Goal: Task Accomplishment & Management: Manage account settings

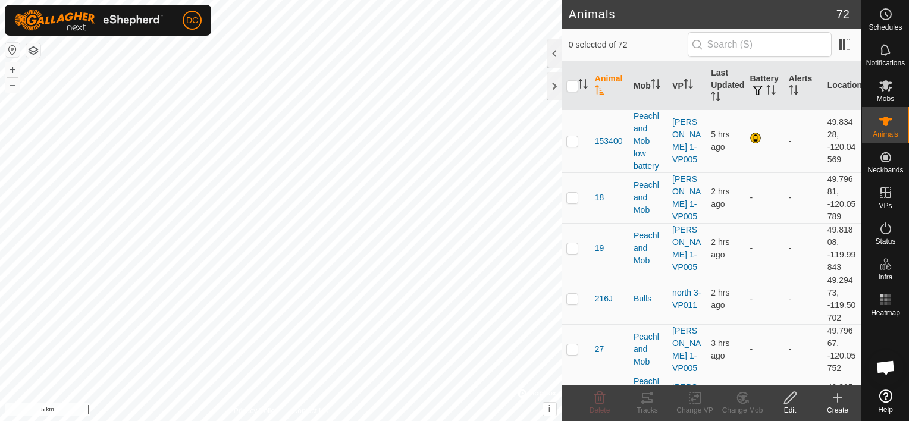
scroll to position [2456, 0]
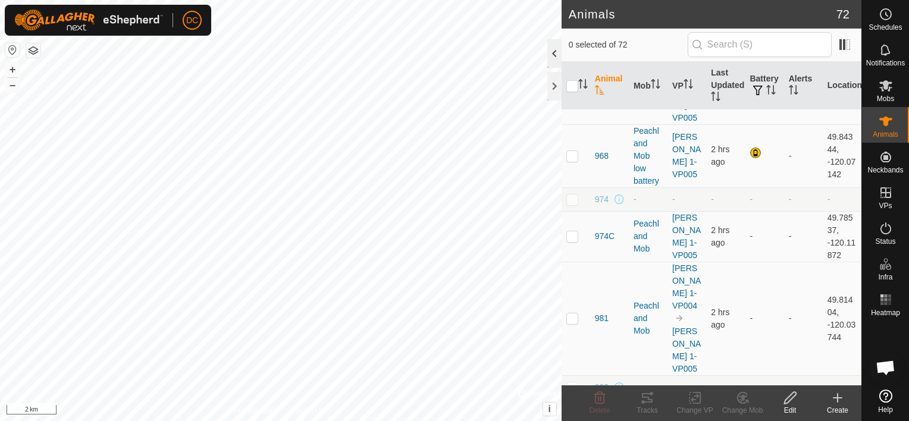
click at [552, 51] on div at bounding box center [554, 53] width 14 height 29
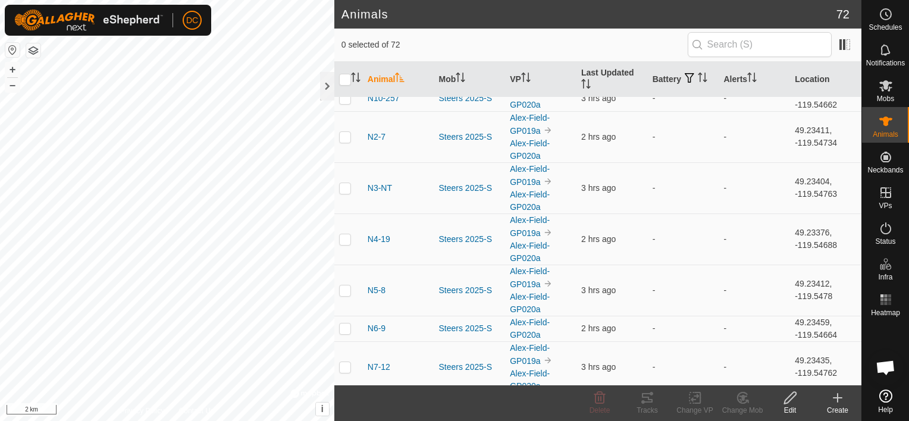
scroll to position [2041, 0]
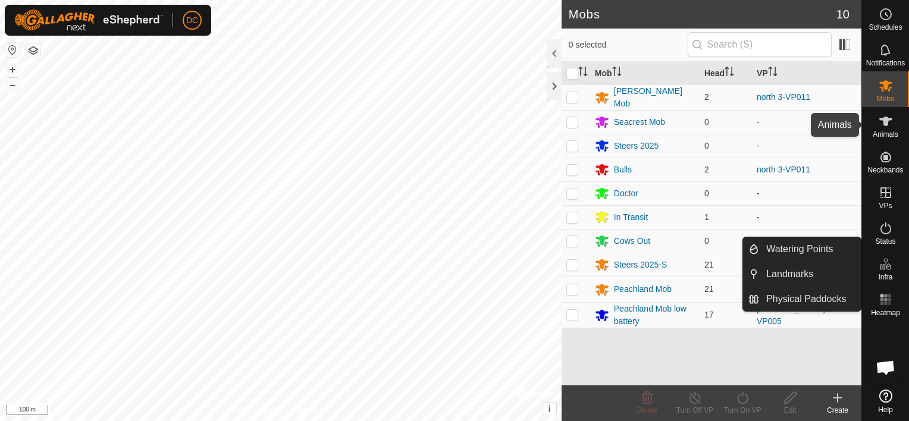
click at [888, 123] on icon at bounding box center [886, 121] width 14 height 14
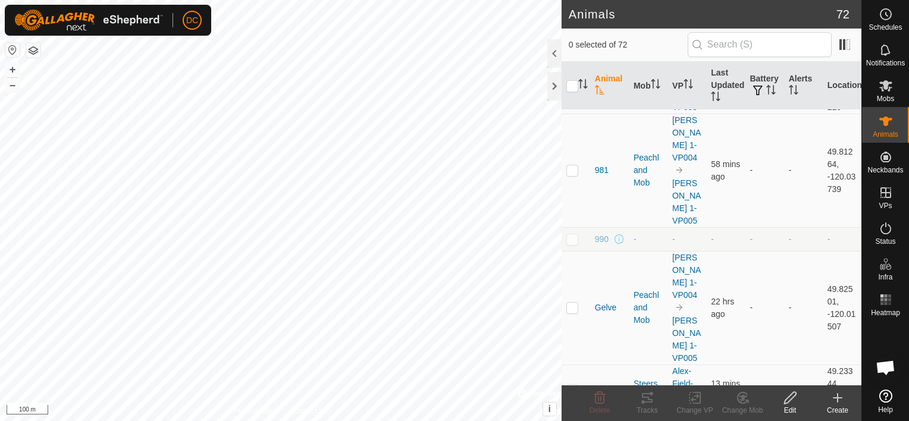
scroll to position [2440, 0]
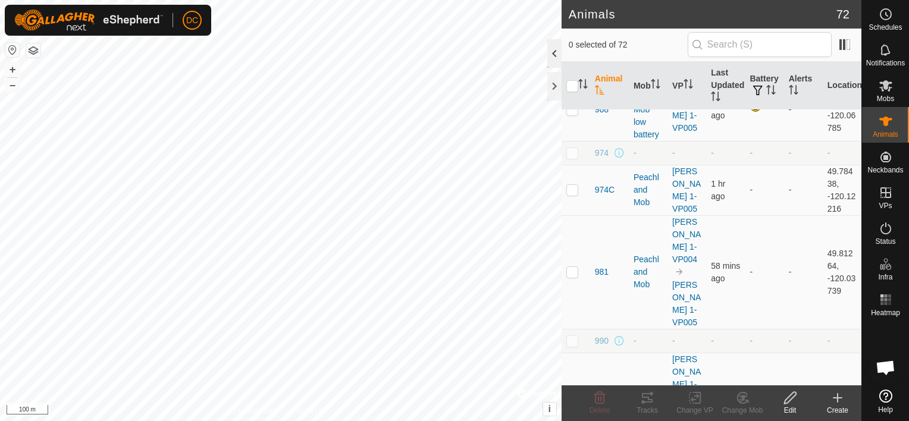
click at [555, 53] on div at bounding box center [554, 53] width 14 height 29
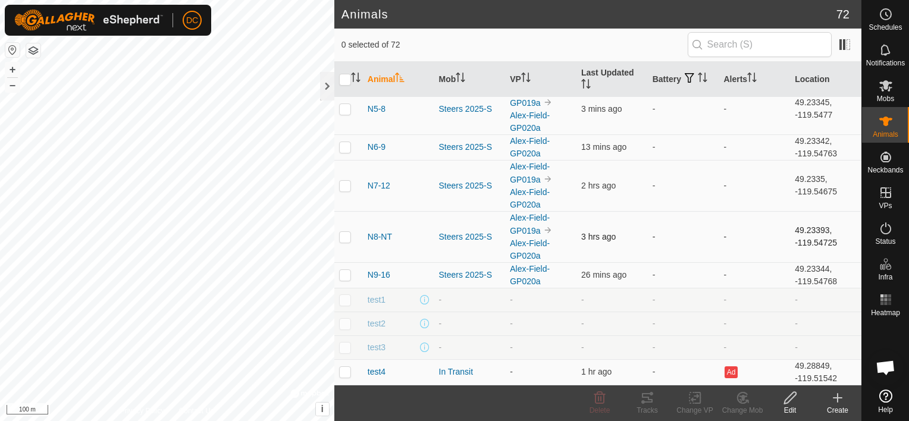
scroll to position [1964, 0]
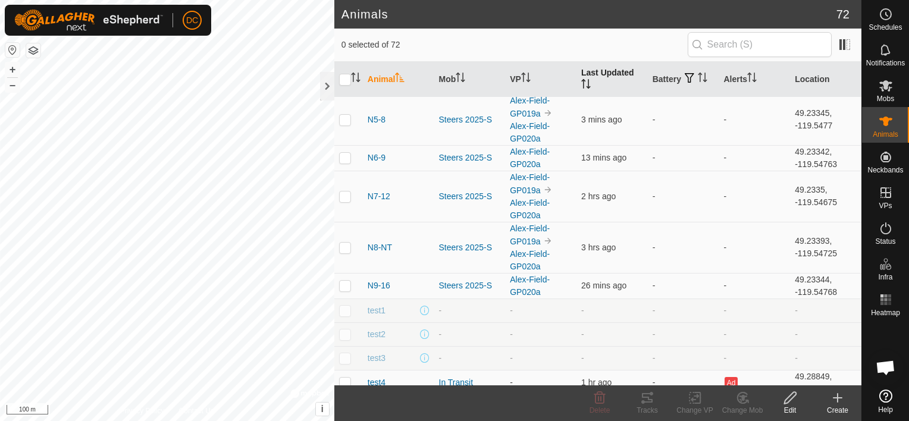
click at [584, 81] on icon "Activate to sort" at bounding box center [586, 84] width 10 height 10
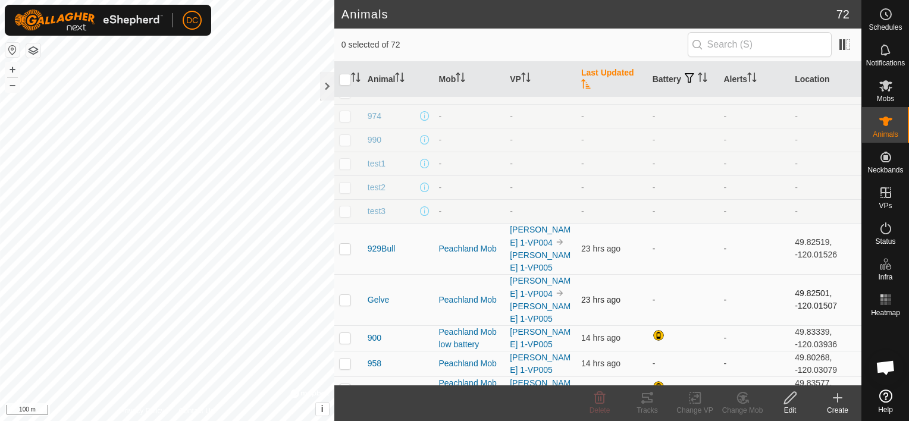
scroll to position [0, 0]
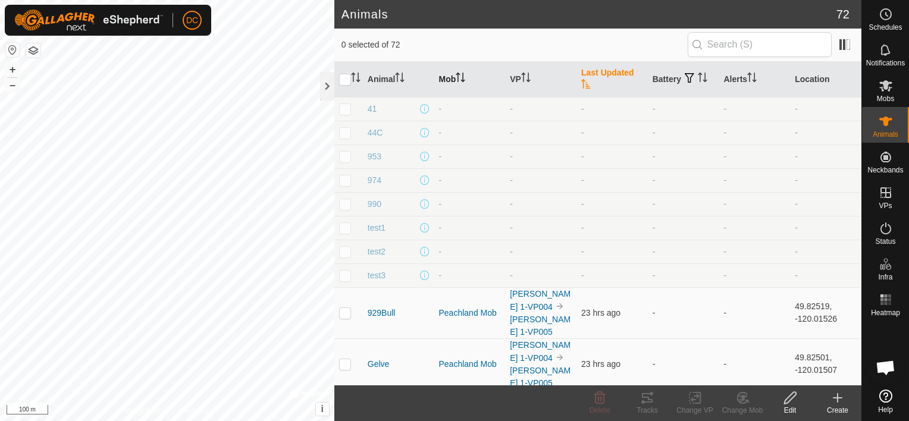
click at [459, 76] on icon "Activate to sort" at bounding box center [458, 78] width 1 height 10
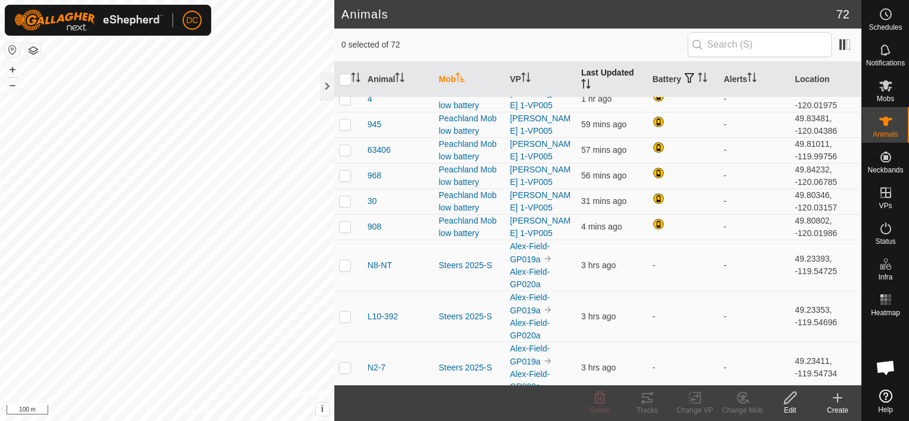
scroll to position [1191, 0]
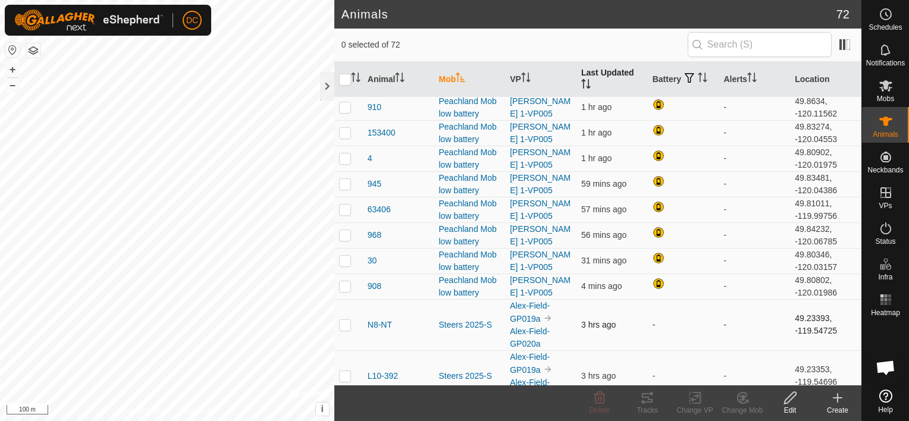
click at [650, 318] on td "-" at bounding box center [683, 324] width 71 height 51
click at [371, 319] on span "N8-NT" at bounding box center [380, 325] width 24 height 12
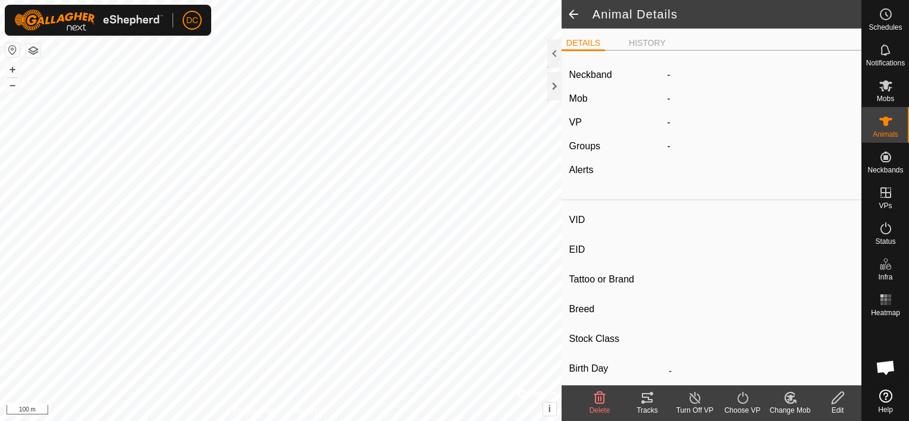
type input "N8-NT"
type input "124000178812685"
type input "-"
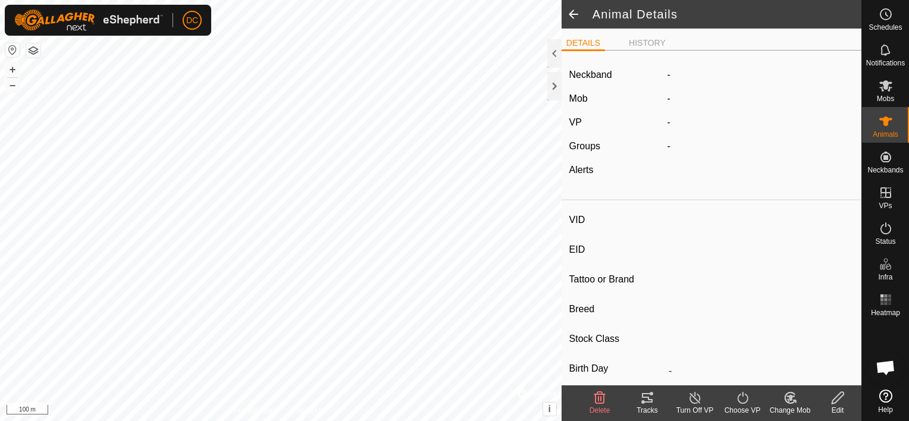
type input "350 kg"
type input "-"
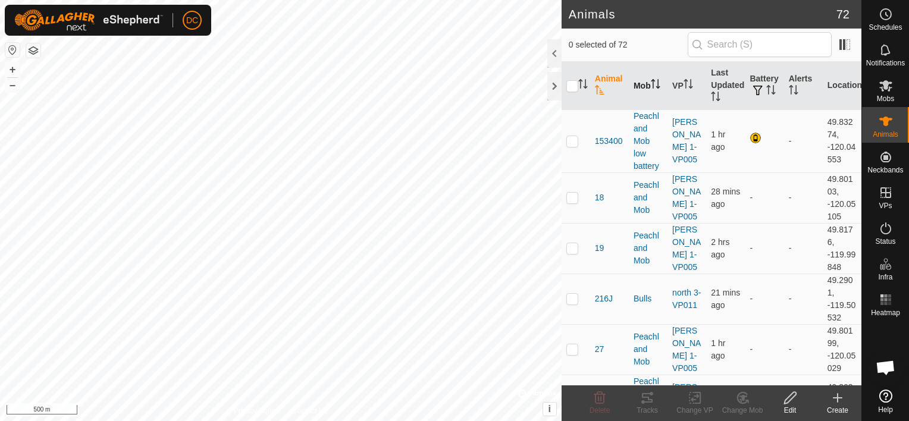
click at [640, 84] on th "Mob" at bounding box center [648, 86] width 39 height 48
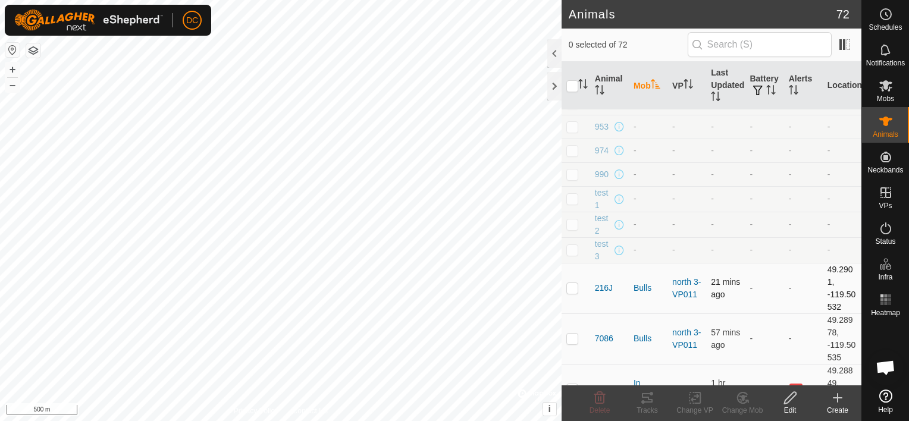
scroll to position [60, 0]
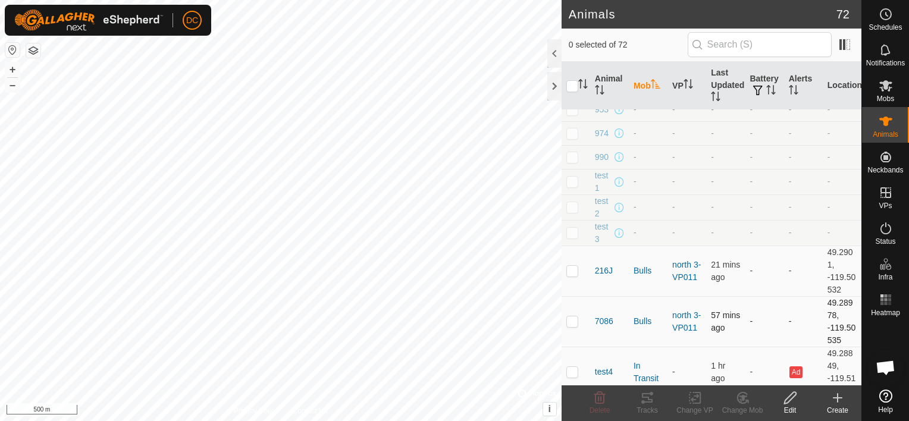
click at [569, 321] on p-checkbox at bounding box center [572, 322] width 12 height 10
checkbox input "true"
click at [575, 271] on p-checkbox at bounding box center [572, 271] width 12 height 10
checkbox input "true"
click at [571, 317] on p-checkbox at bounding box center [572, 322] width 12 height 10
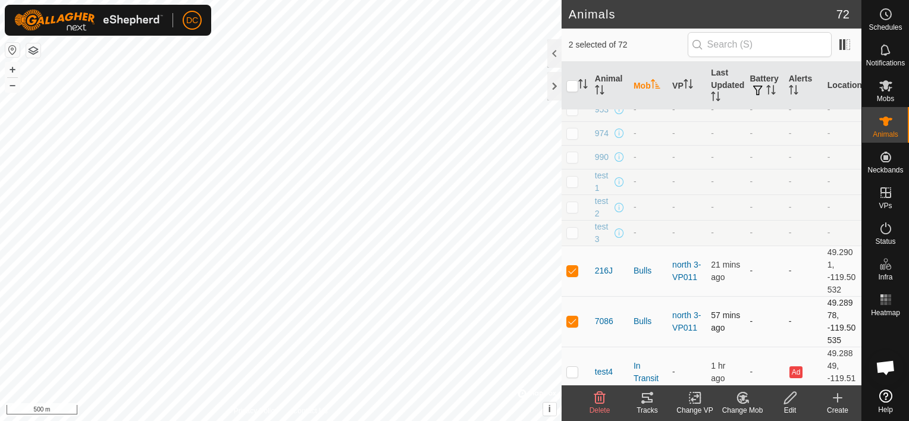
checkbox input "false"
click at [571, 267] on p-checkbox at bounding box center [572, 271] width 12 height 10
checkbox input "false"
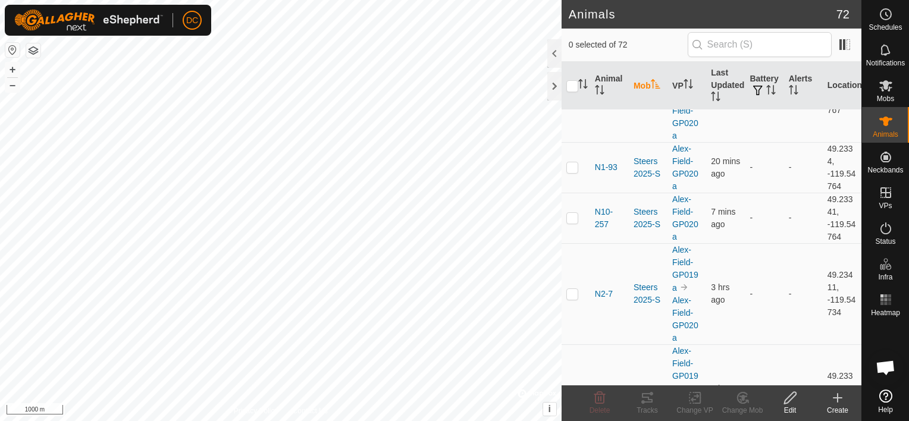
scroll to position [3680, 0]
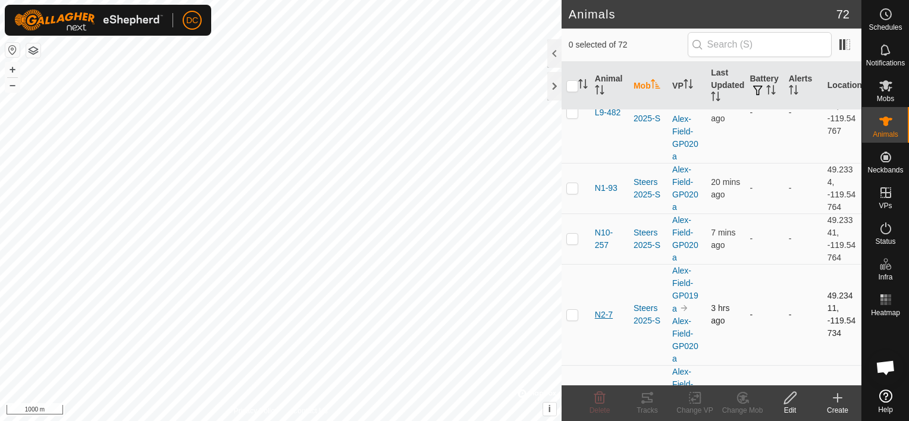
click at [603, 309] on span "N2-7" at bounding box center [604, 315] width 18 height 12
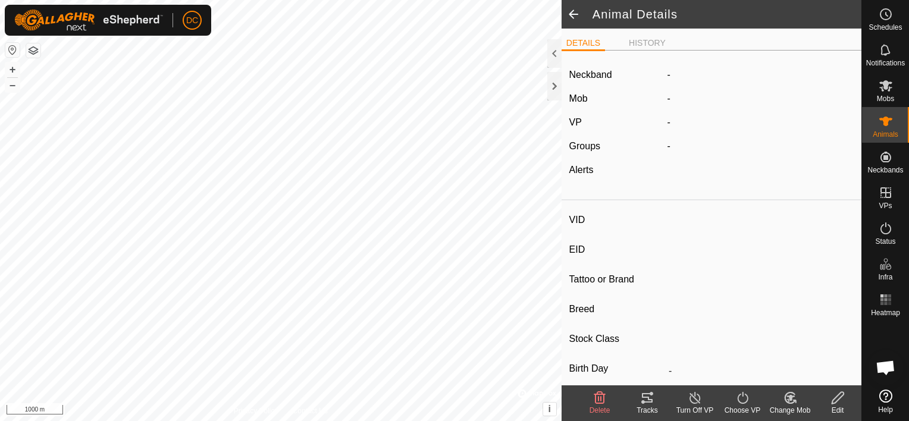
type input "N2-7"
type input "124000178811817"
type input "-"
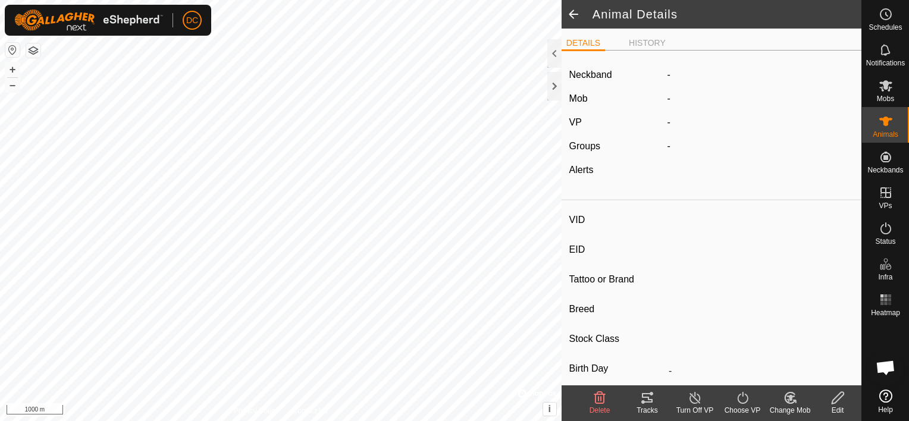
type input "396 kg"
type input "-"
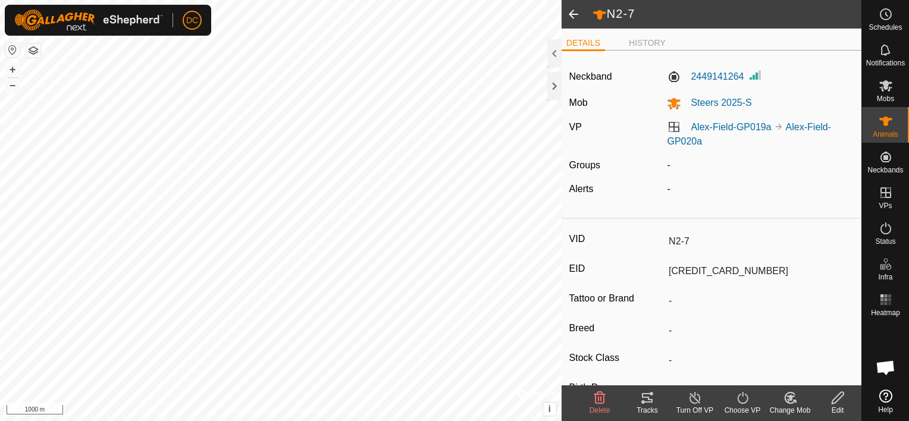
click at [576, 11] on span at bounding box center [574, 14] width 24 height 29
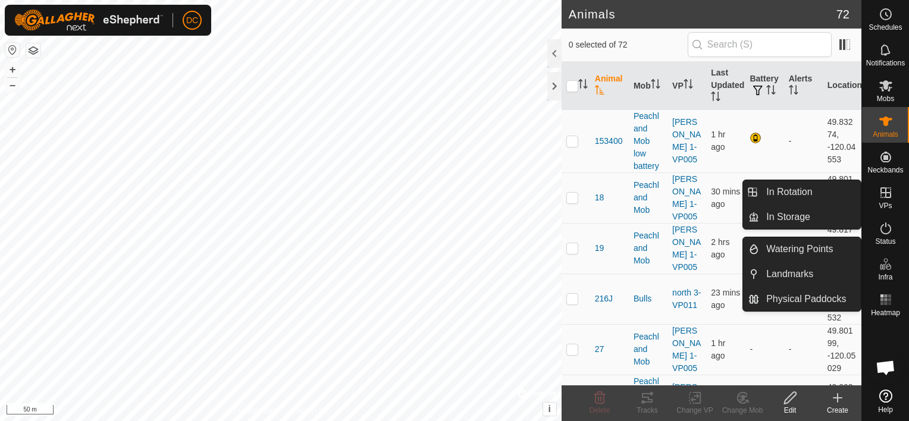
click at [891, 192] on icon at bounding box center [886, 193] width 14 height 14
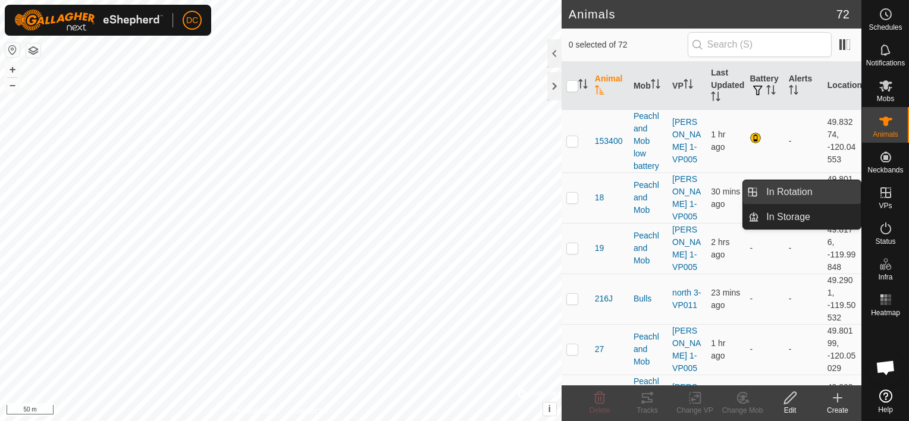
click at [791, 192] on link "In Rotation" at bounding box center [810, 192] width 102 height 24
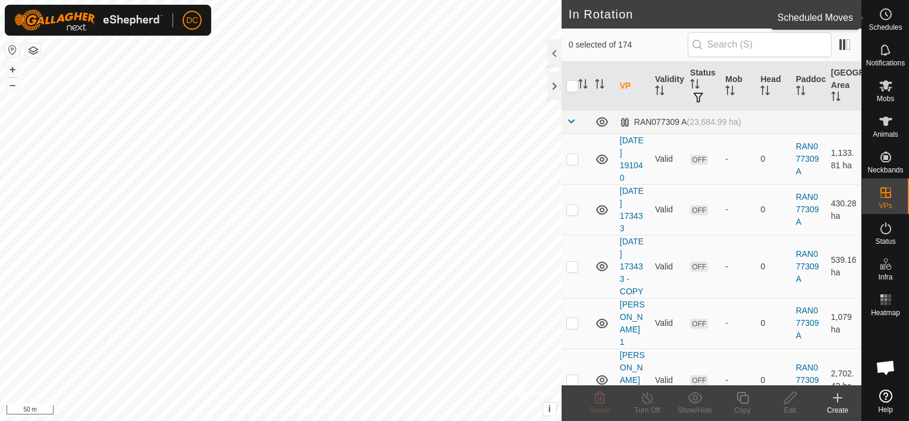
click at [890, 17] on circle at bounding box center [886, 14] width 11 height 11
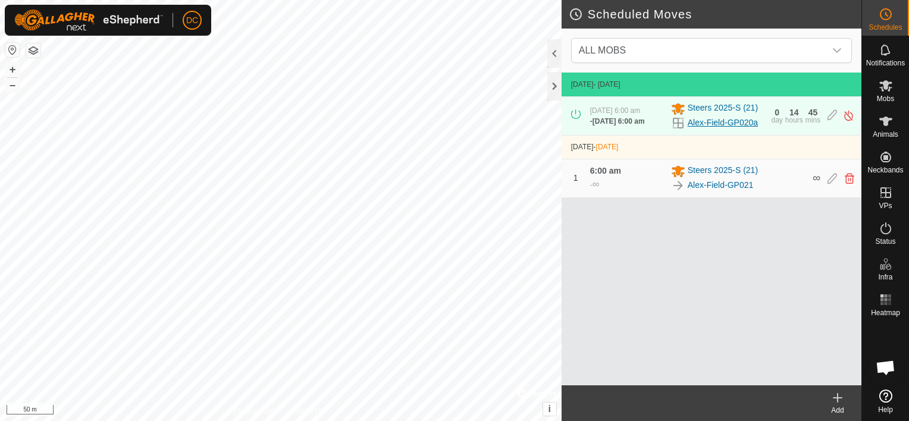
click at [726, 121] on link "Alex-Field-GP020a" at bounding box center [723, 123] width 70 height 12
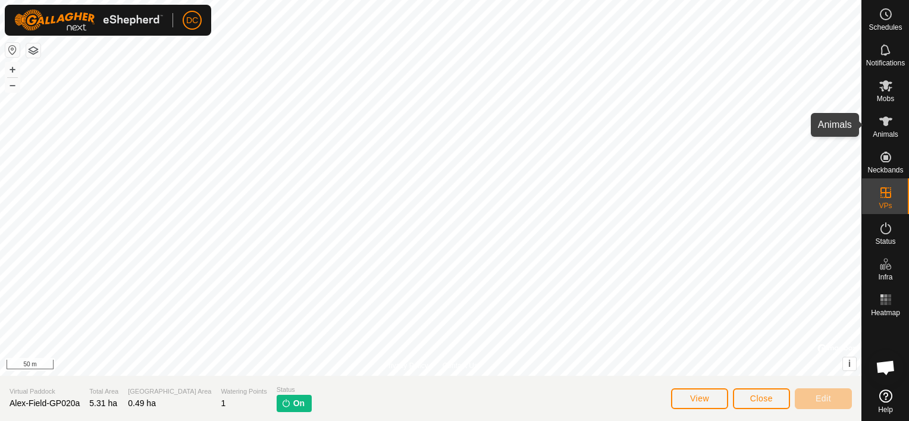
drag, startPoint x: 887, startPoint y: 119, endPoint x: 878, endPoint y: 99, distance: 21.3
click at [887, 119] on icon at bounding box center [886, 122] width 13 height 10
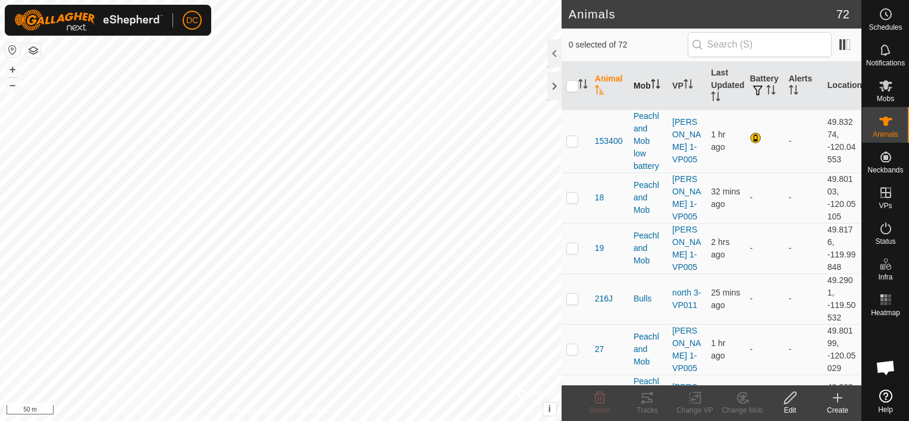
click at [643, 80] on th "Mob" at bounding box center [648, 86] width 39 height 48
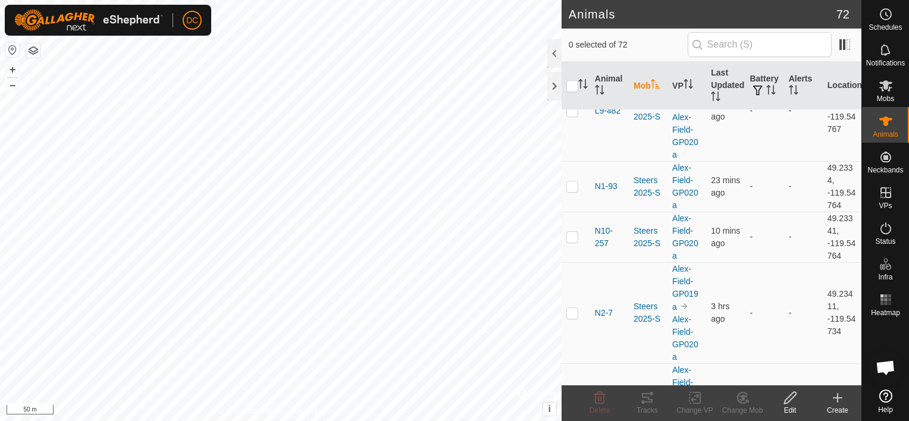
scroll to position [4156, 0]
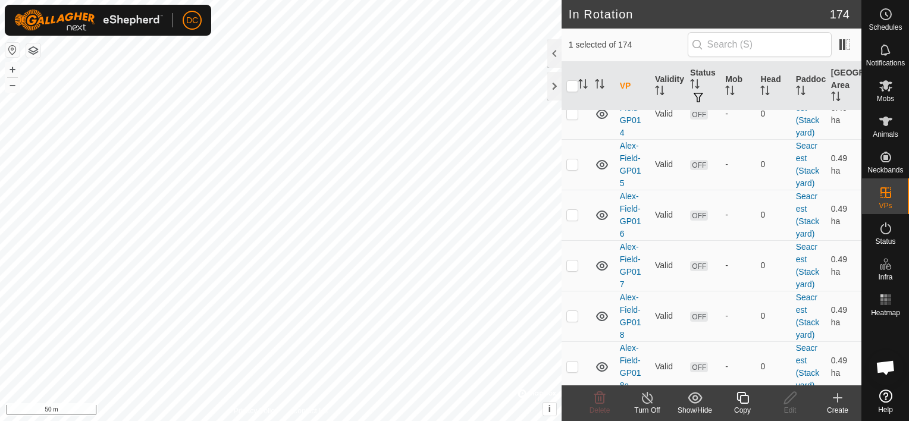
scroll to position [5475, 0]
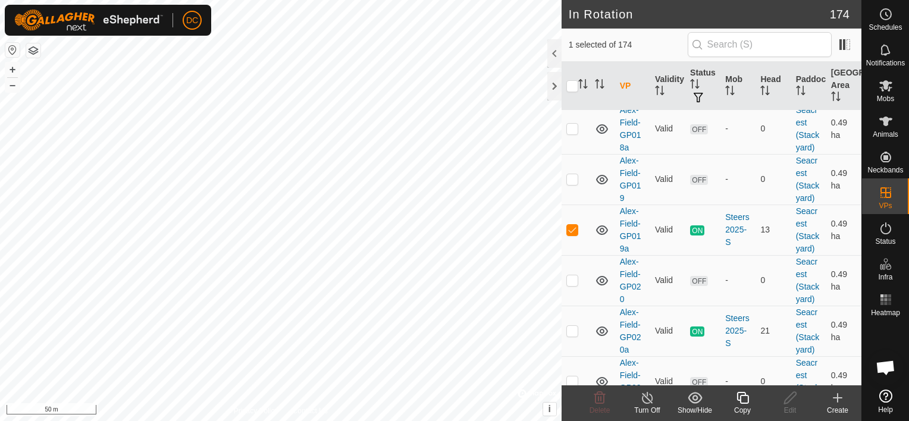
checkbox input "false"
checkbox input "true"
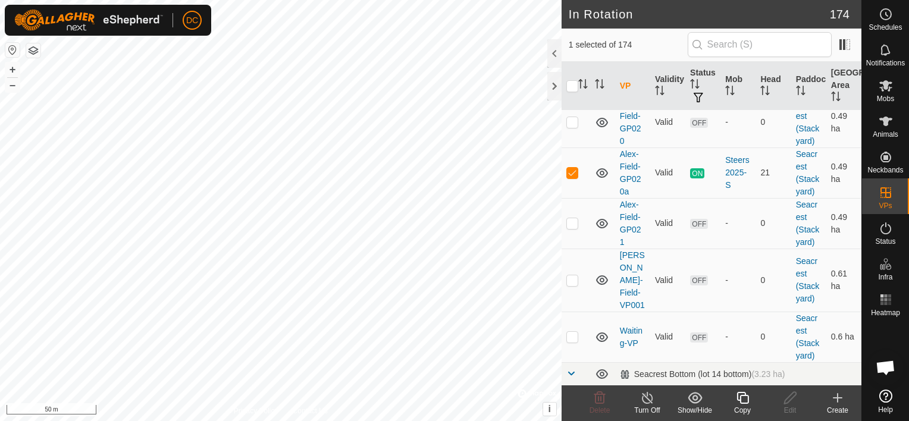
scroll to position [5653, 0]
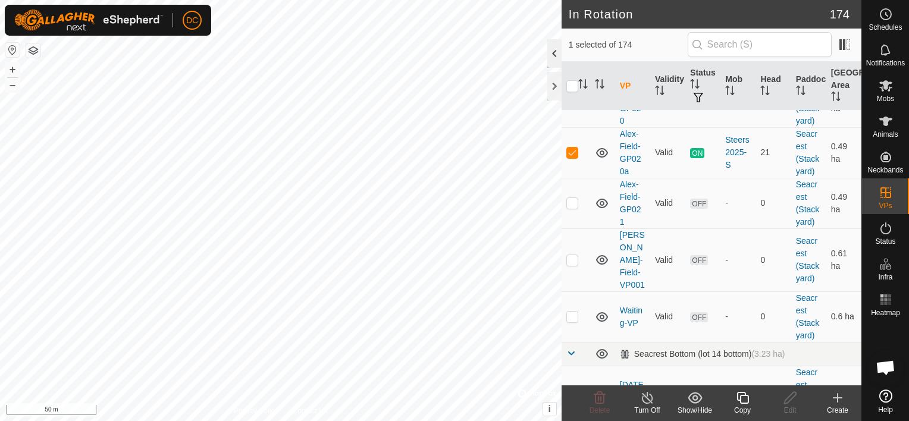
click at [552, 51] on div at bounding box center [554, 53] width 14 height 29
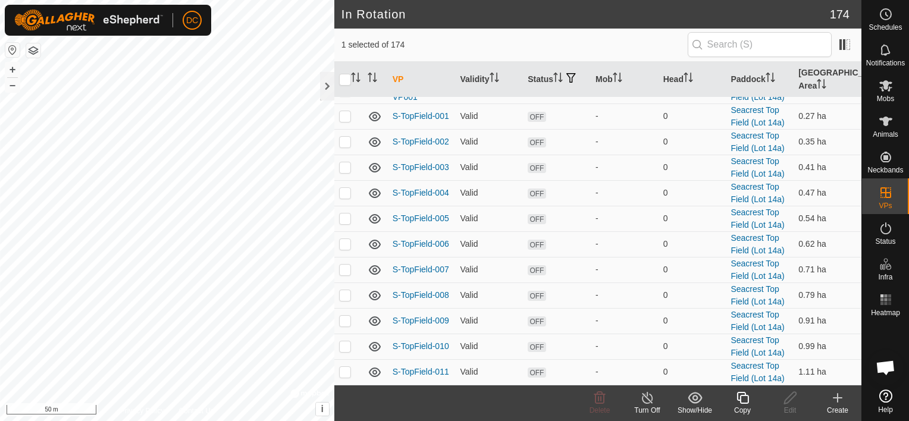
scroll to position [3323, 0]
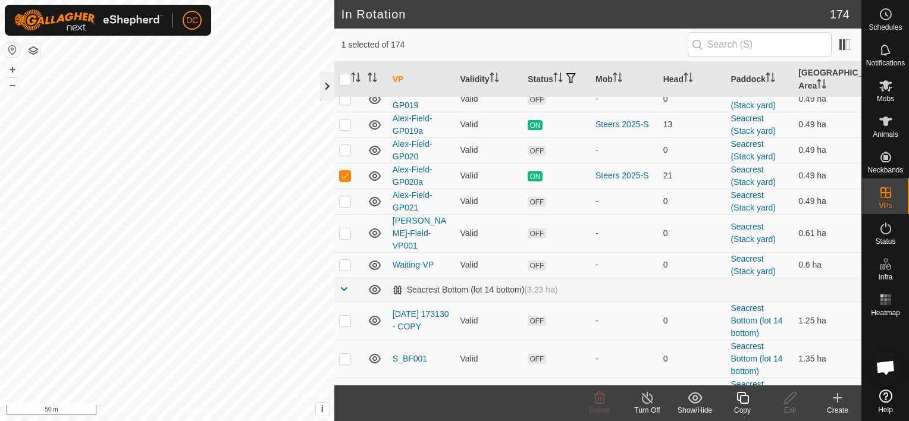
click at [324, 83] on div at bounding box center [327, 86] width 14 height 29
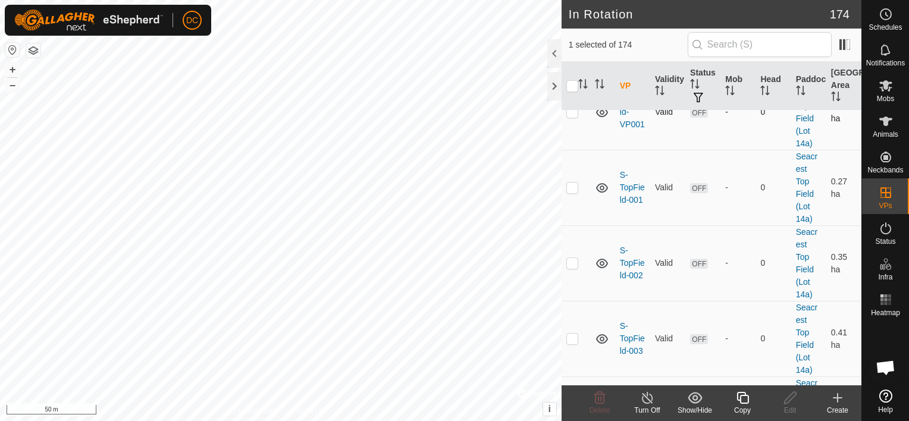
scroll to position [8390, 0]
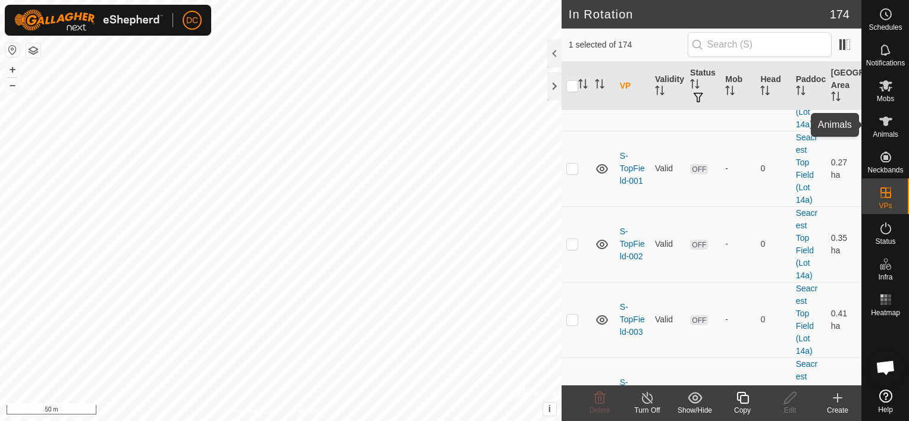
click at [899, 121] on div "Animals" at bounding box center [885, 125] width 47 height 36
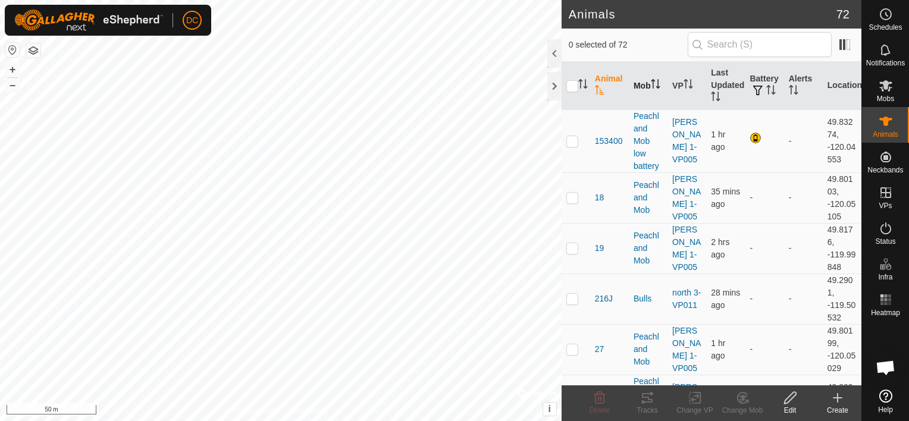
click at [645, 82] on th "Mob" at bounding box center [648, 86] width 39 height 48
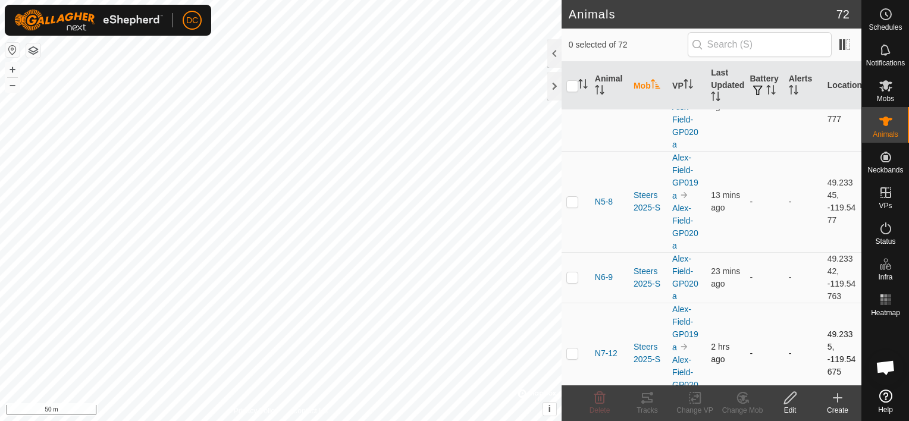
scroll to position [4156, 0]
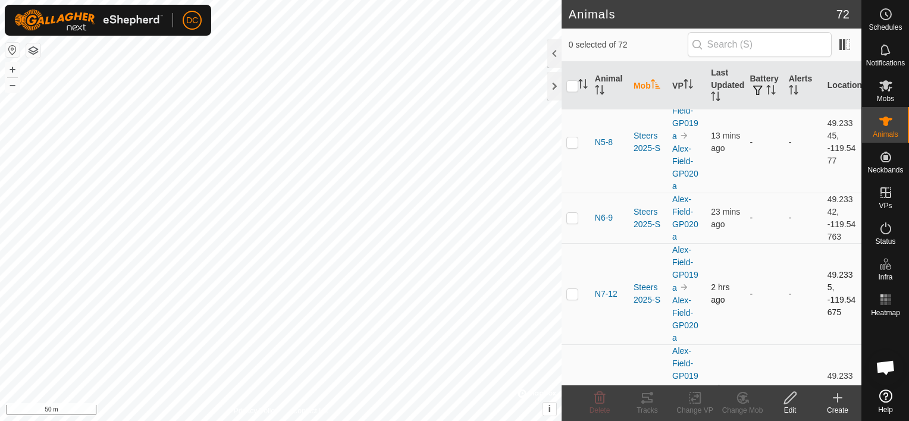
click at [575, 289] on p-checkbox at bounding box center [572, 294] width 12 height 10
click at [574, 289] on p-checkbox at bounding box center [572, 294] width 12 height 10
click at [572, 289] on p-checkbox at bounding box center [572, 294] width 12 height 10
checkbox input "false"
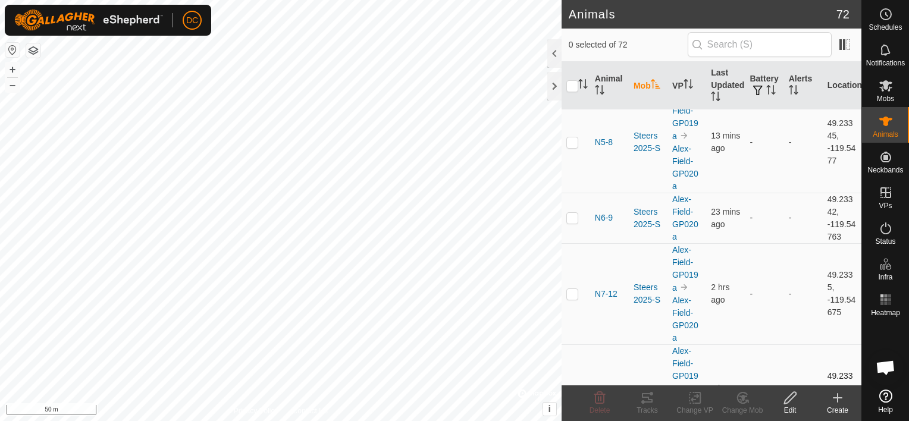
click at [572, 390] on p-checkbox at bounding box center [572, 395] width 12 height 10
checkbox input "false"
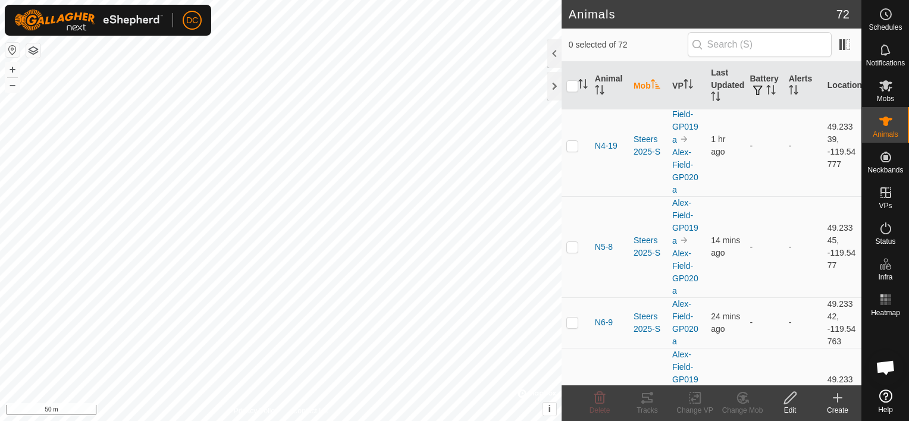
scroll to position [4037, 0]
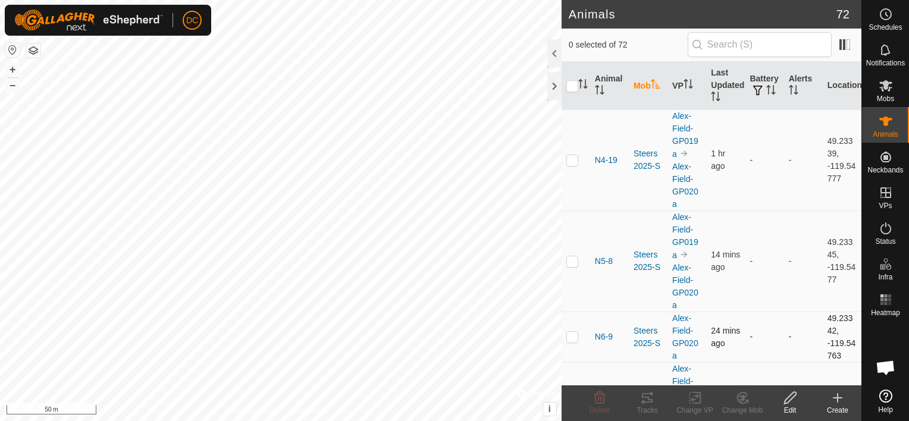
click at [573, 332] on p-checkbox at bounding box center [572, 337] width 12 height 10
checkbox input "false"
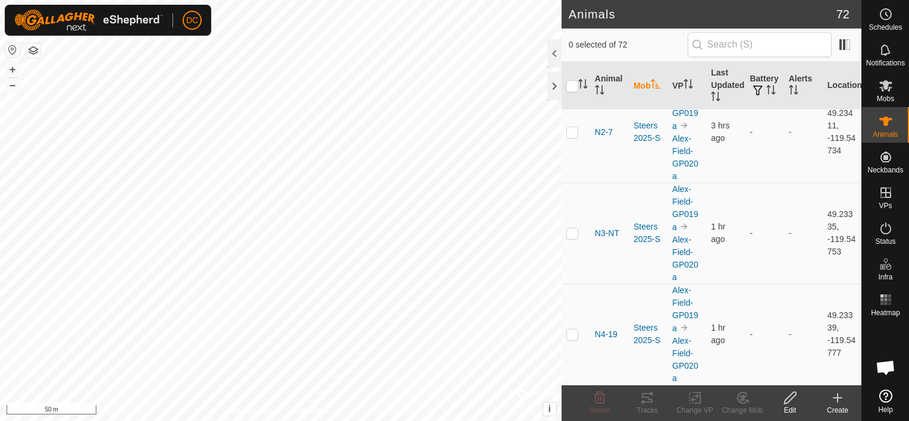
scroll to position [3858, 0]
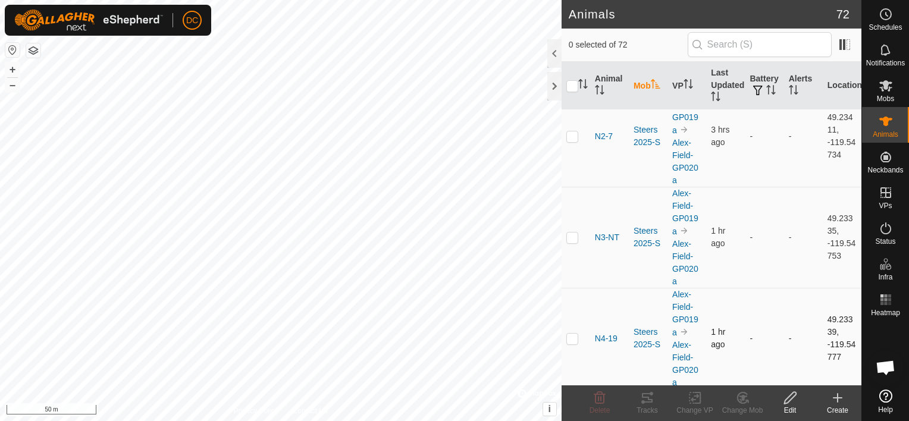
click at [574, 334] on p-checkbox at bounding box center [572, 339] width 12 height 10
checkbox input "false"
click at [556, 51] on div at bounding box center [554, 53] width 14 height 29
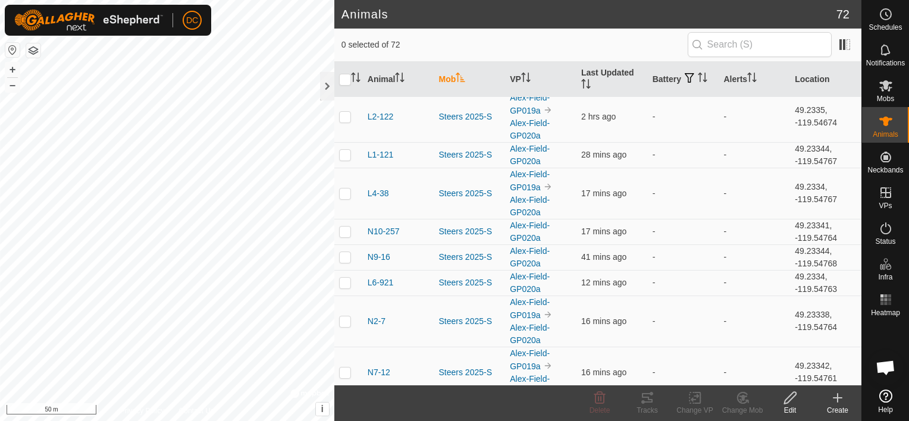
scroll to position [1964, 0]
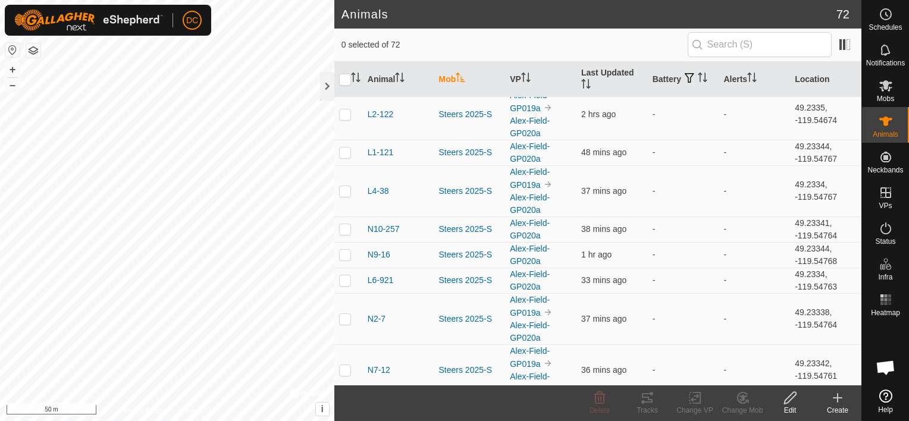
drag, startPoint x: 457, startPoint y: 45, endPoint x: 583, endPoint y: 52, distance: 126.4
click at [583, 52] on div "0 selected of 72" at bounding box center [598, 44] width 513 height 25
click at [327, 87] on div at bounding box center [327, 86] width 14 height 29
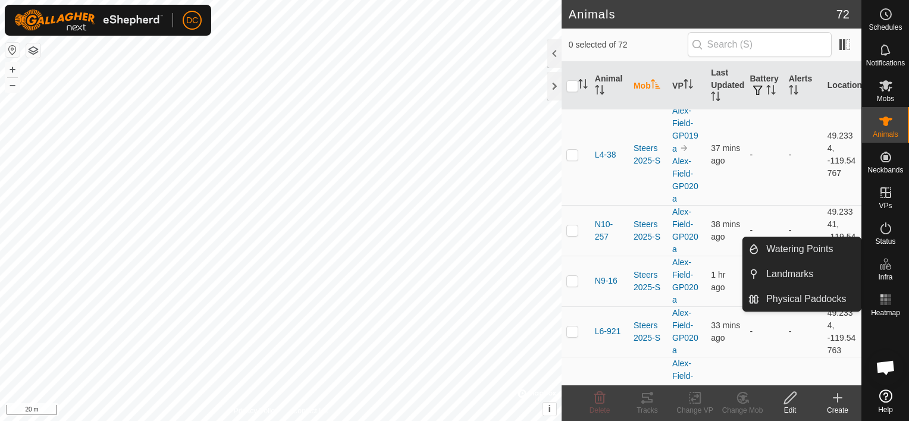
scroll to position [4156, 0]
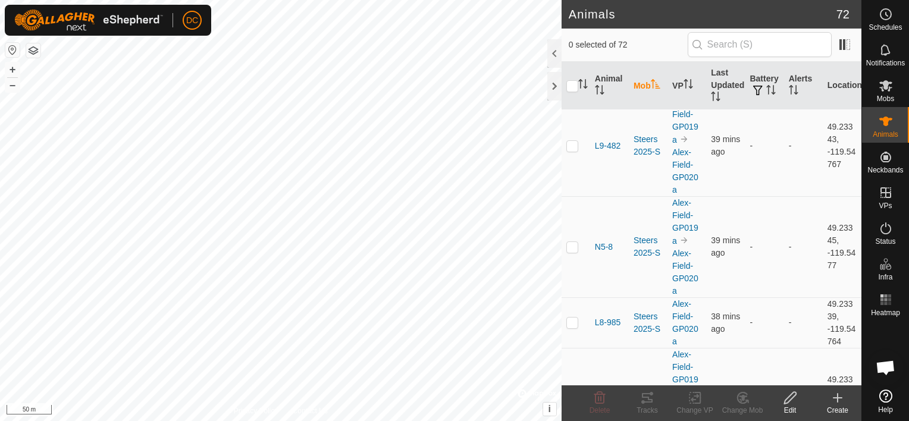
scroll to position [3442, 0]
click at [686, 81] on icon "Activate to sort" at bounding box center [689, 84] width 10 height 10
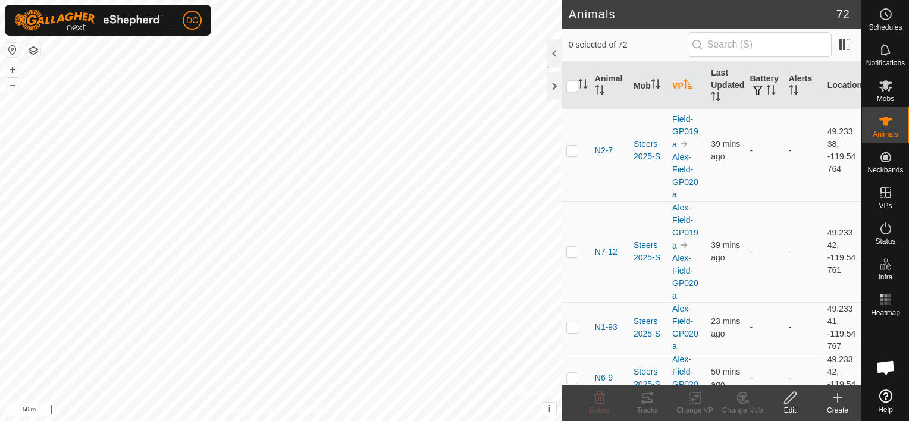
scroll to position [1428, 0]
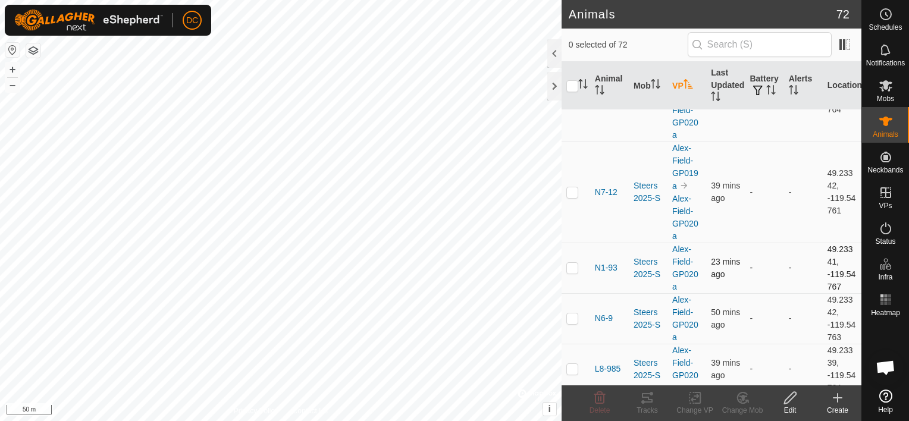
click at [570, 263] on p-checkbox at bounding box center [572, 268] width 12 height 10
checkbox input "false"
click at [578, 189] on p-checkbox at bounding box center [572, 192] width 12 height 10
checkbox input "true"
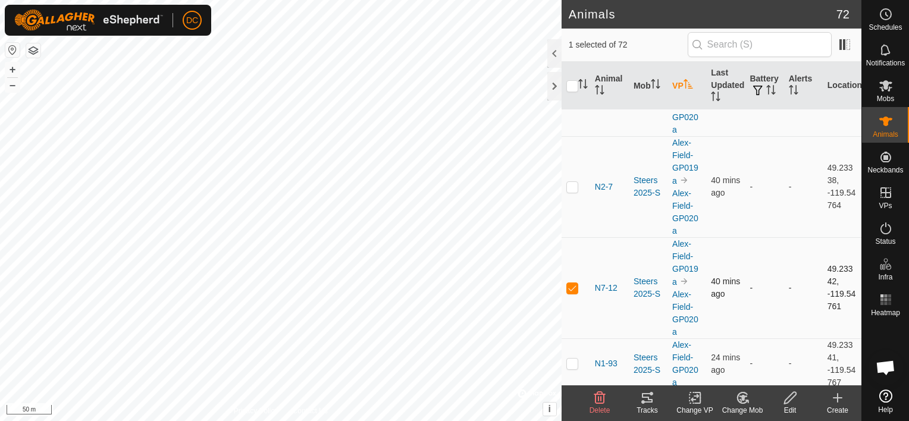
scroll to position [1309, 0]
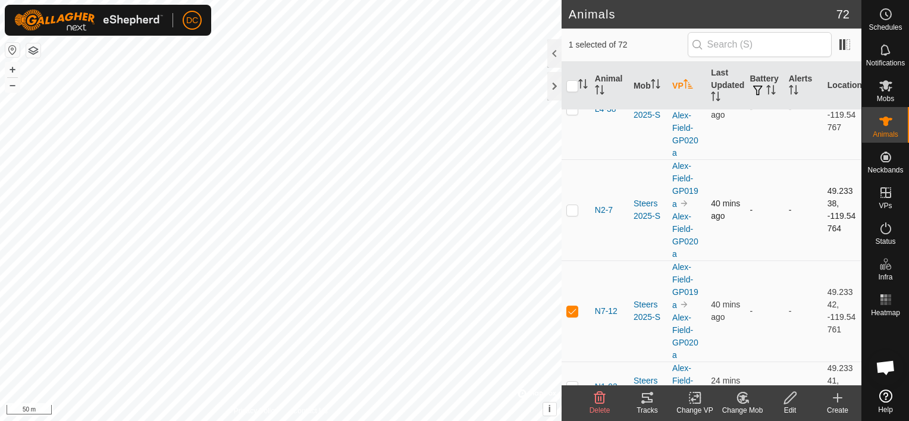
click at [574, 210] on p-checkbox at bounding box center [572, 210] width 12 height 10
checkbox input "true"
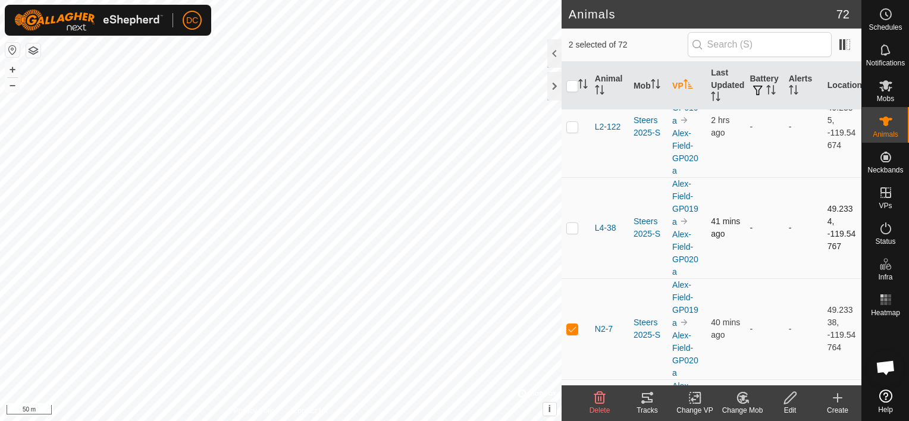
click at [572, 227] on p-checkbox at bounding box center [572, 228] width 12 height 10
checkbox input "true"
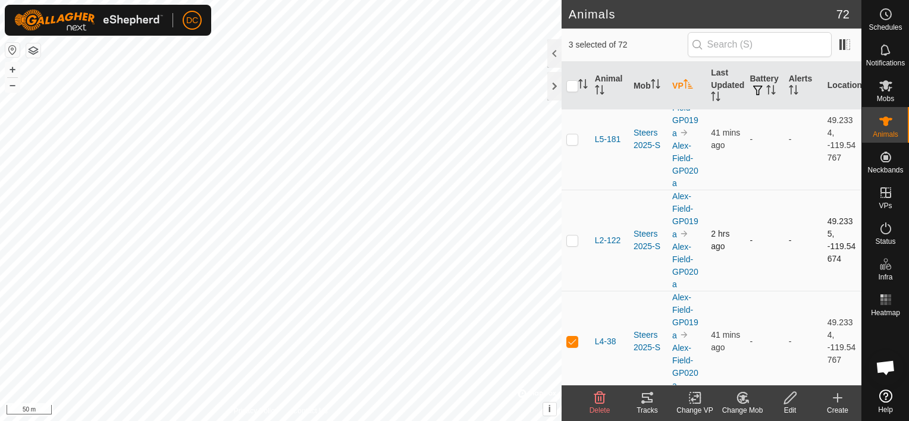
scroll to position [1071, 0]
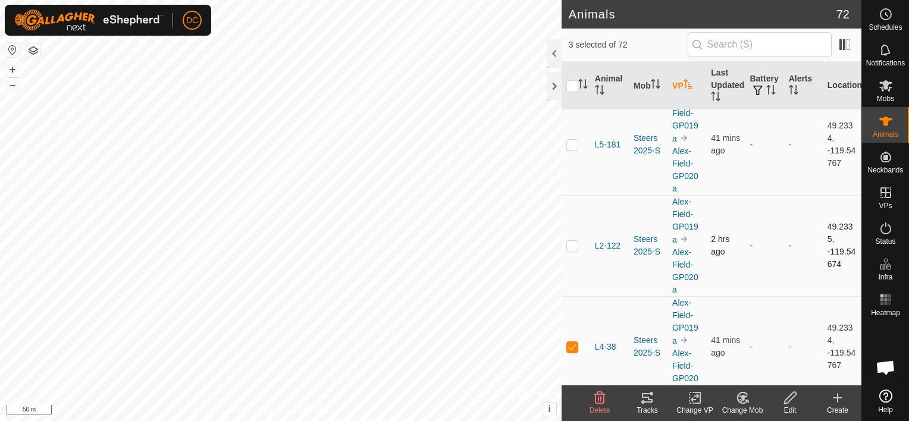
click at [574, 241] on p-checkbox at bounding box center [572, 246] width 12 height 10
checkbox input "true"
click at [573, 143] on p-checkbox at bounding box center [572, 145] width 12 height 10
checkbox input "true"
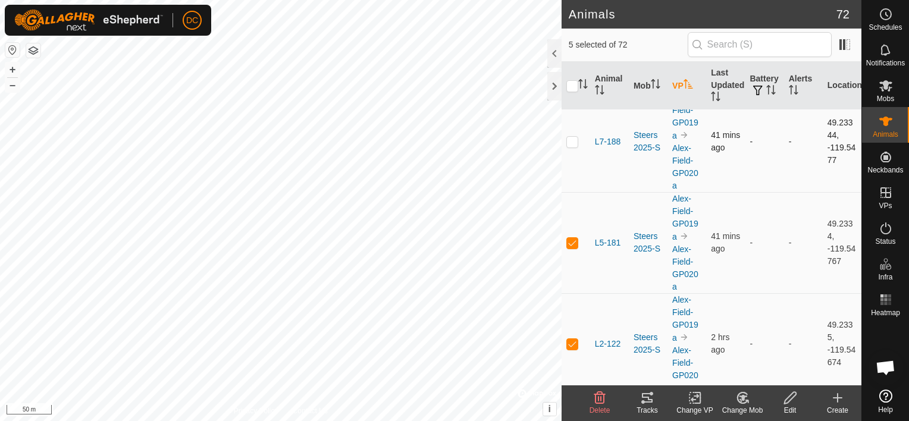
scroll to position [952, 0]
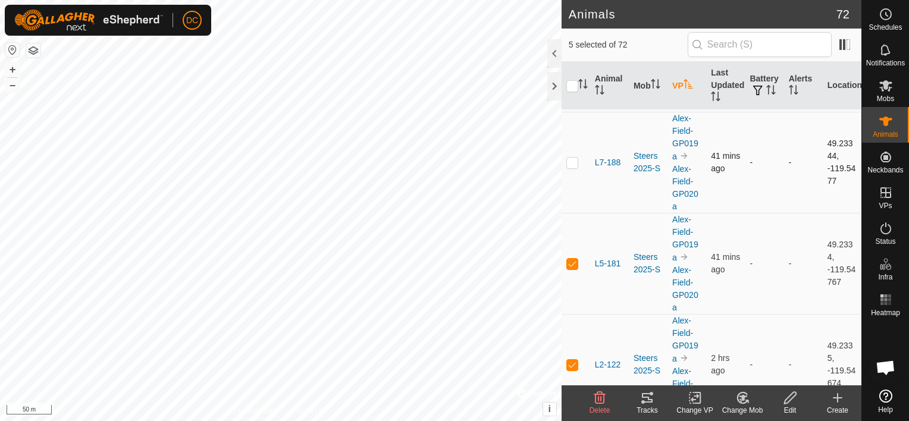
click at [576, 162] on p-checkbox at bounding box center [572, 163] width 12 height 10
checkbox input "true"
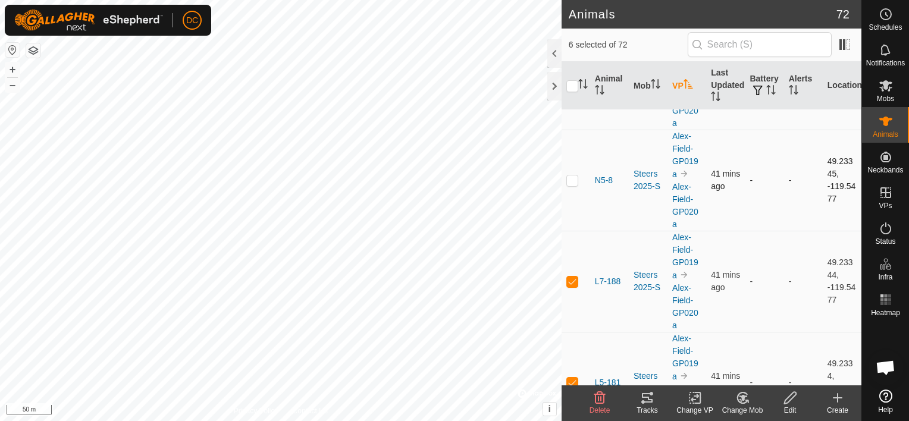
click at [572, 181] on p-checkbox at bounding box center [572, 181] width 12 height 10
checkbox input "true"
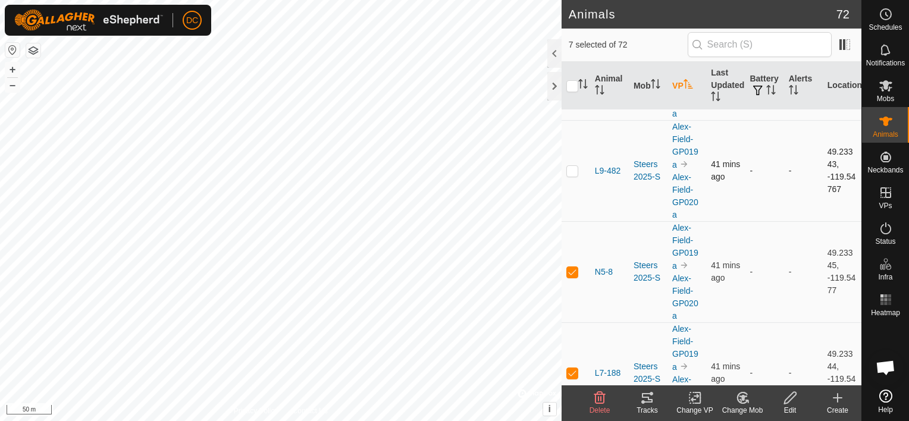
scroll to position [714, 0]
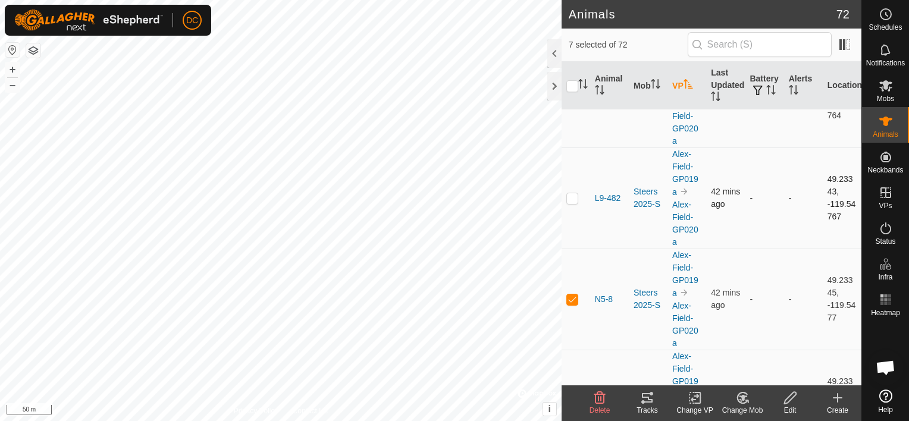
click at [574, 195] on p-checkbox at bounding box center [572, 198] width 12 height 10
checkbox input "true"
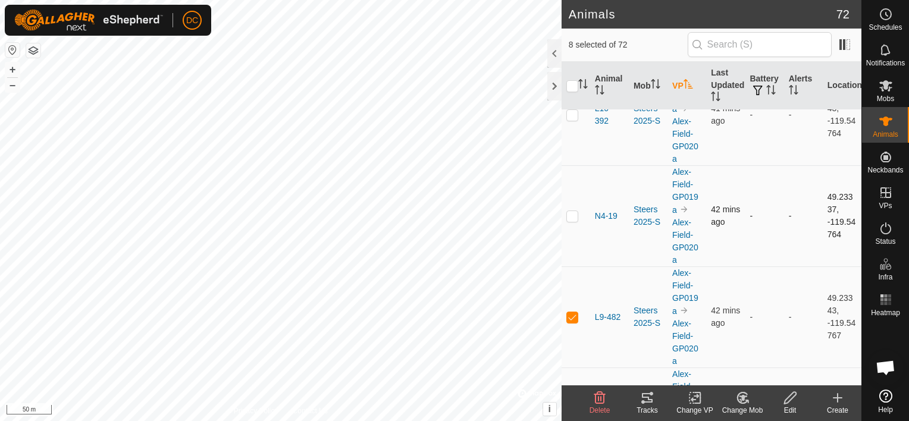
click at [573, 211] on p-checkbox at bounding box center [572, 216] width 12 height 10
checkbox input "true"
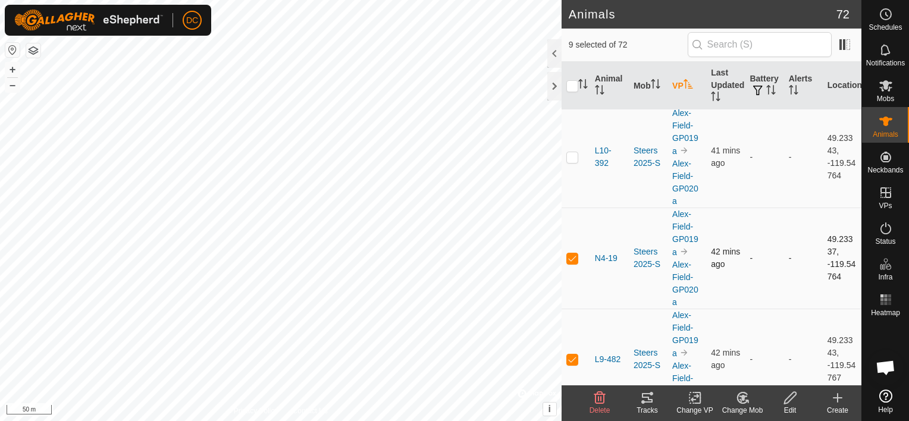
scroll to position [536, 0]
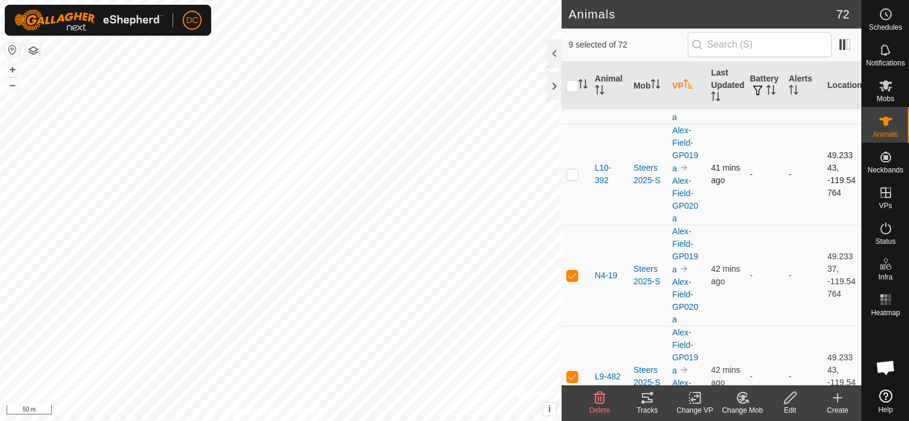
click at [572, 174] on p-checkbox at bounding box center [572, 175] width 12 height 10
checkbox input "true"
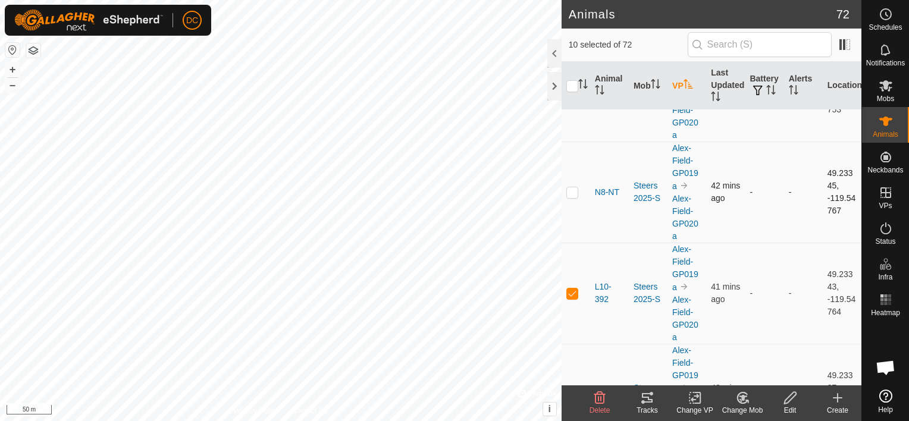
click at [572, 192] on p-checkbox at bounding box center [572, 192] width 12 height 10
checkbox input "true"
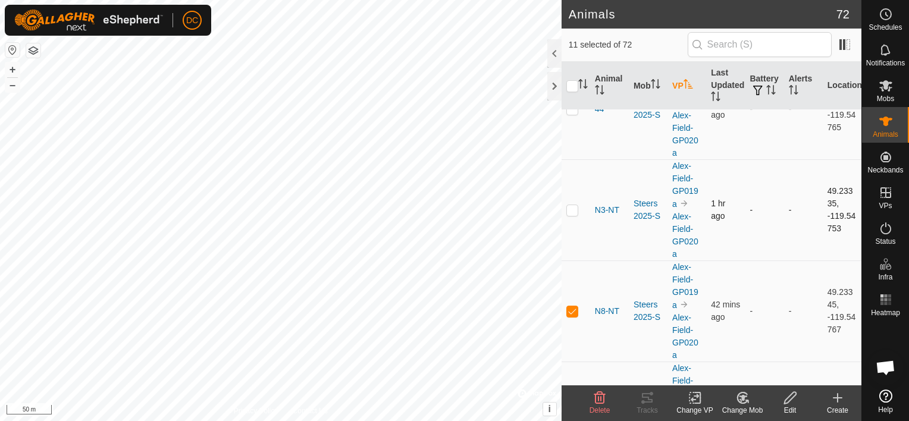
click at [573, 209] on p-checkbox at bounding box center [572, 210] width 12 height 10
checkbox input "true"
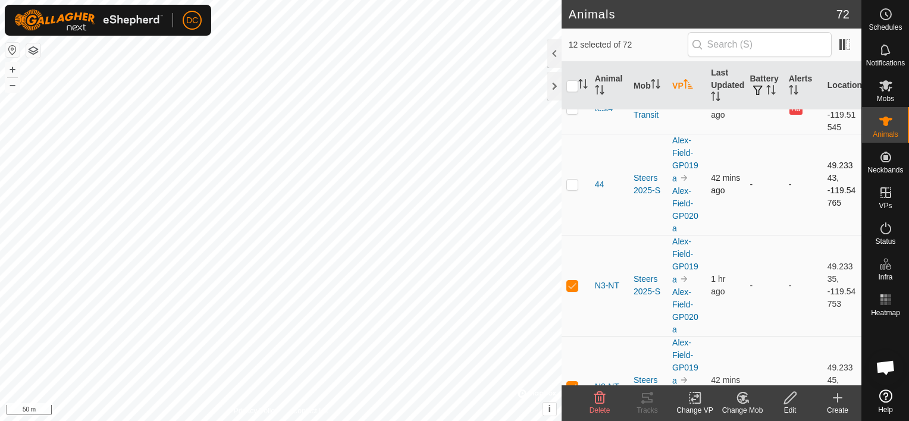
scroll to position [179, 0]
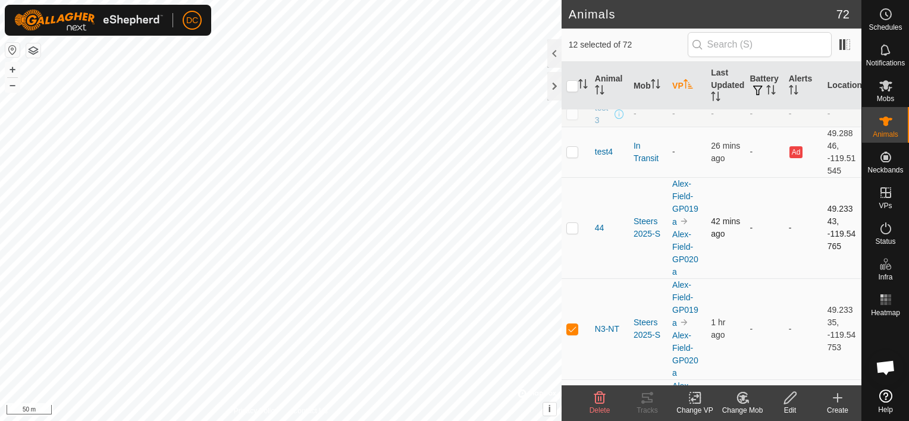
click at [574, 224] on p-checkbox at bounding box center [572, 228] width 12 height 10
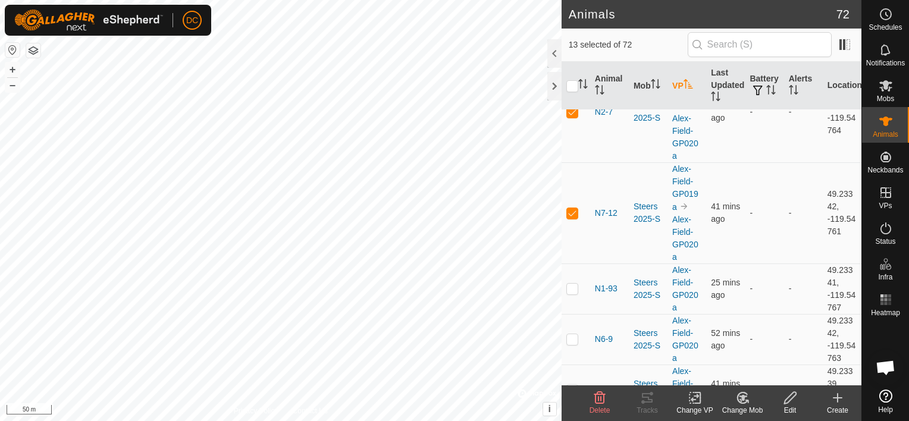
scroll to position [1428, 0]
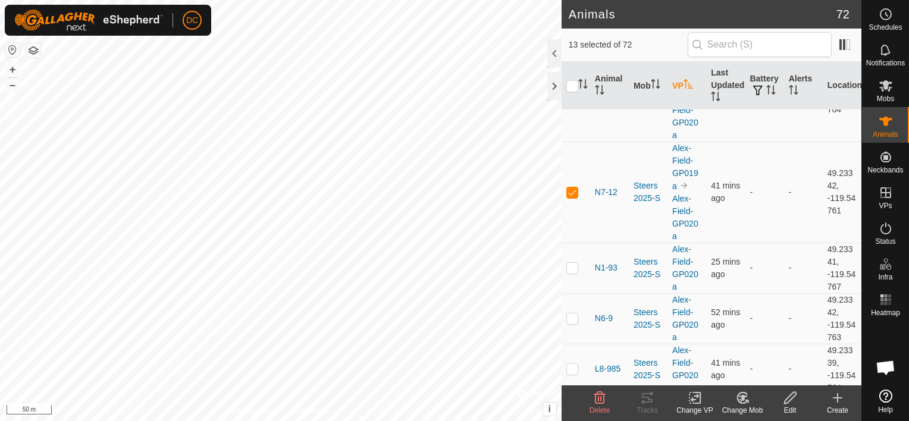
click at [740, 399] on icon at bounding box center [740, 401] width 3 height 4
click at [742, 400] on icon at bounding box center [743, 398] width 8 height 6
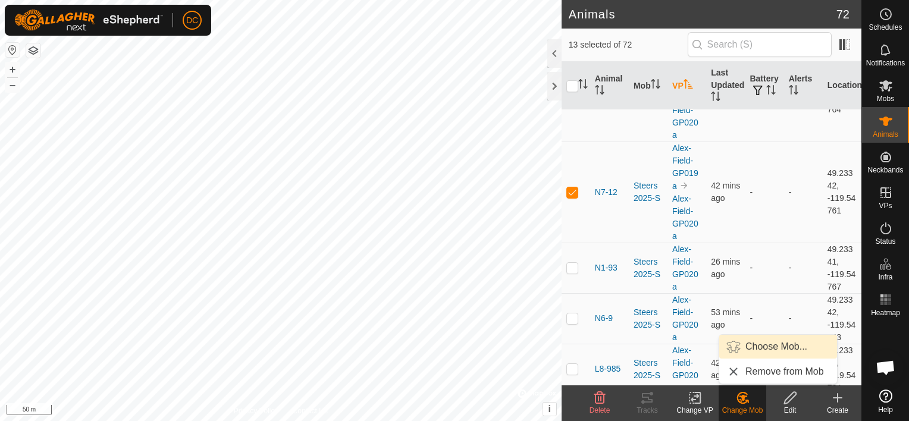
click at [771, 343] on link "Choose Mob..." at bounding box center [778, 347] width 118 height 24
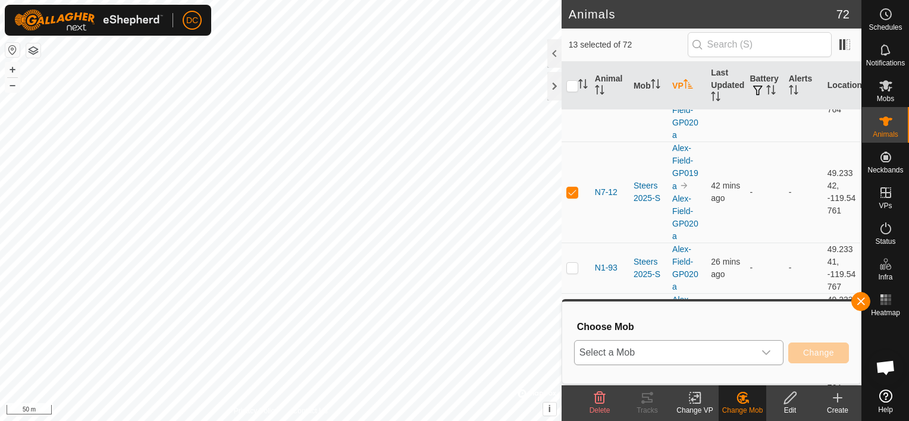
click at [766, 350] on icon "dropdown trigger" at bounding box center [767, 353] width 10 height 10
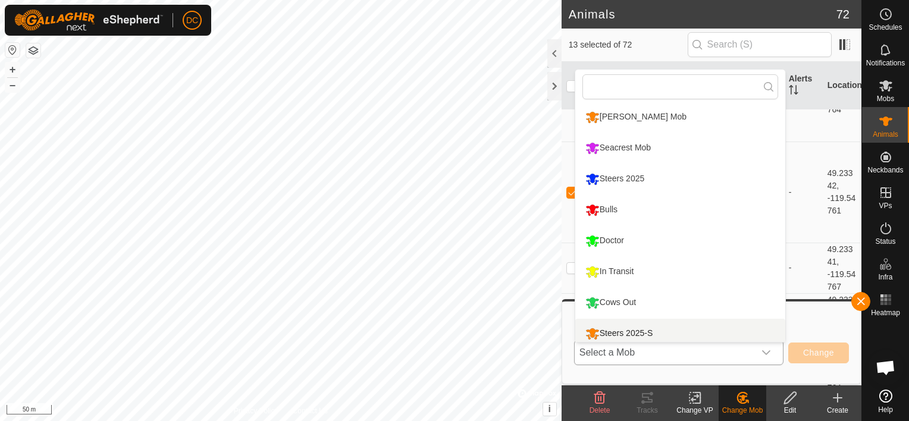
scroll to position [0, 0]
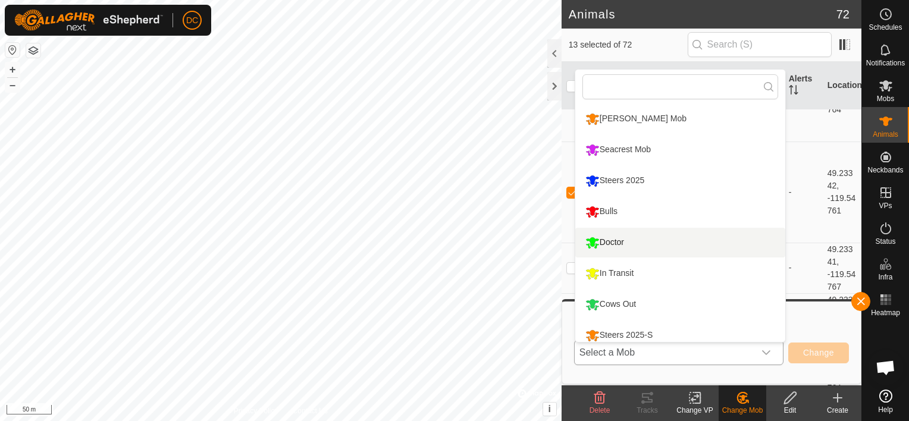
click at [589, 243] on li "Doctor" at bounding box center [680, 243] width 210 height 30
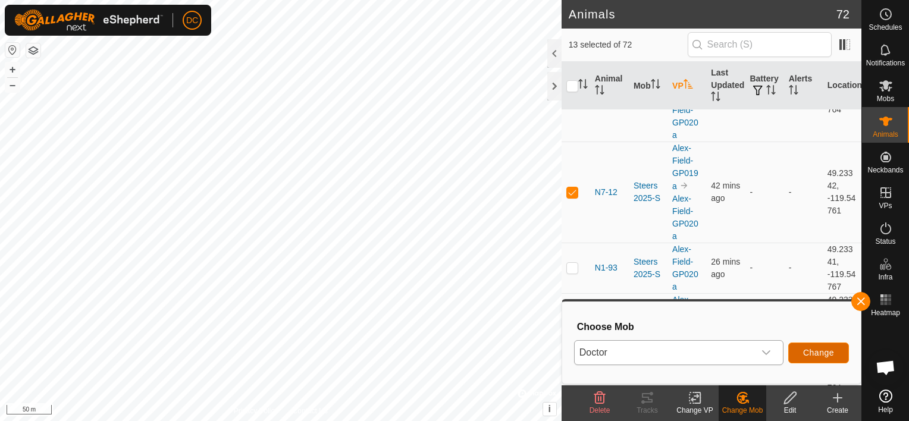
click at [817, 352] on span "Change" at bounding box center [818, 353] width 31 height 10
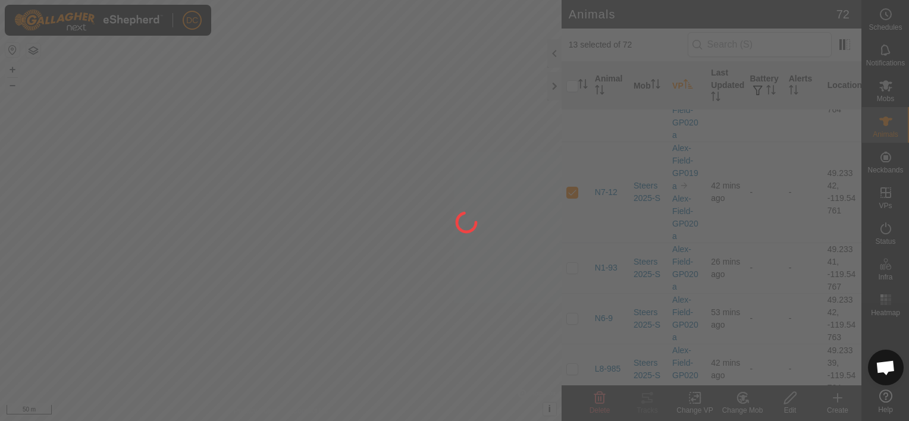
checkbox input "false"
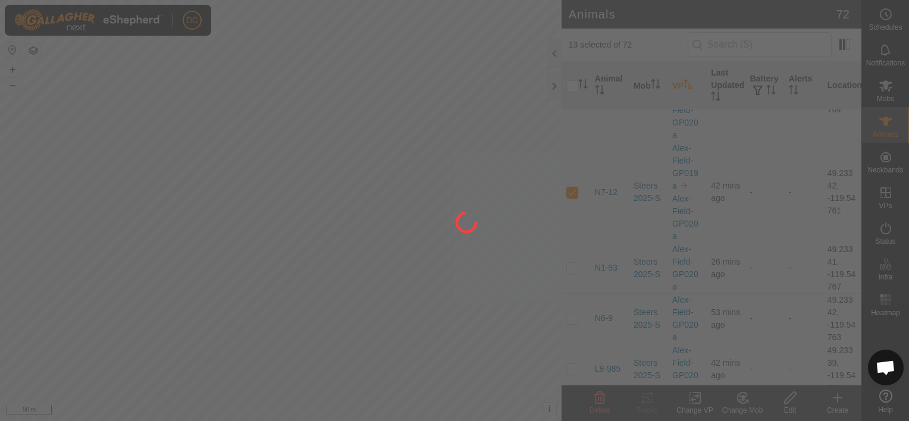
checkbox input "false"
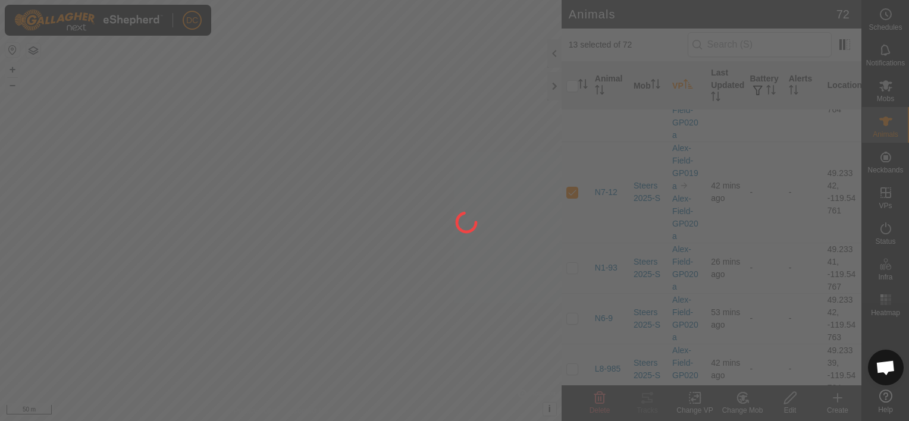
checkbox input "false"
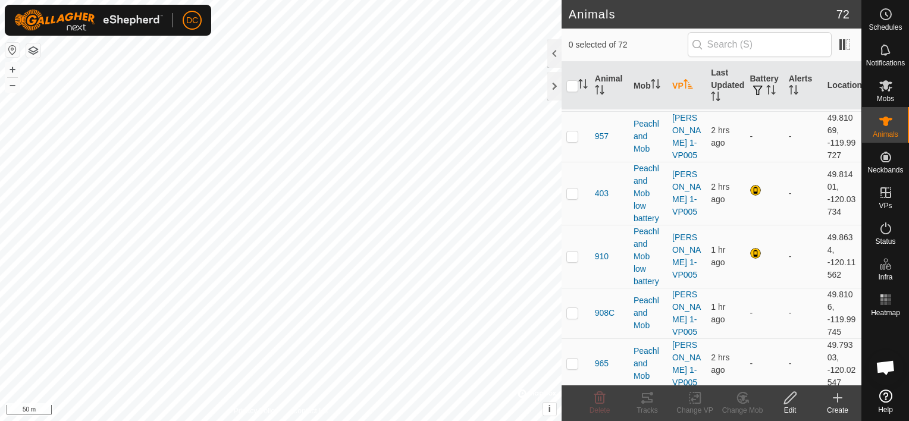
scroll to position [3213, 0]
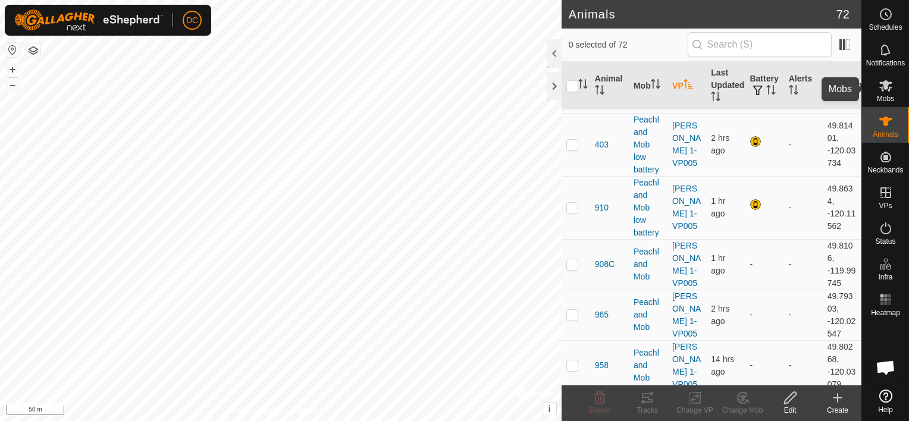
click at [888, 86] on icon at bounding box center [886, 86] width 14 height 14
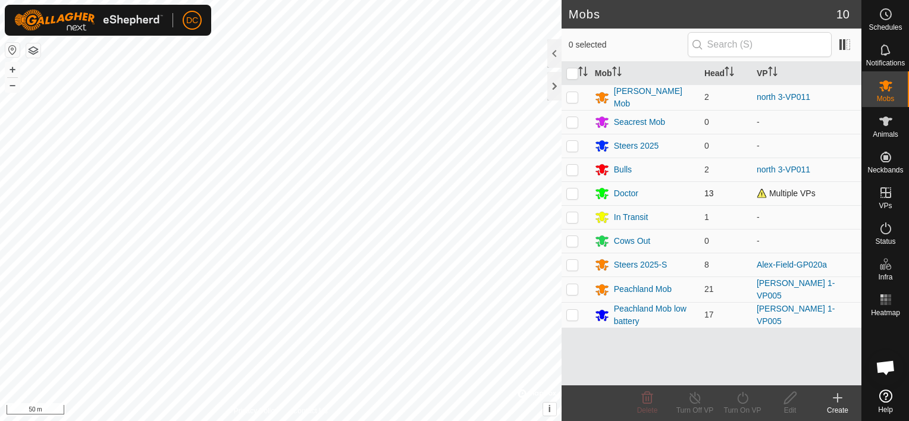
click at [574, 189] on p-checkbox at bounding box center [572, 194] width 12 height 10
checkbox input "true"
click at [777, 193] on span "Multiple VPs" at bounding box center [786, 194] width 59 height 10
click at [623, 188] on div "Doctor" at bounding box center [626, 193] width 24 height 12
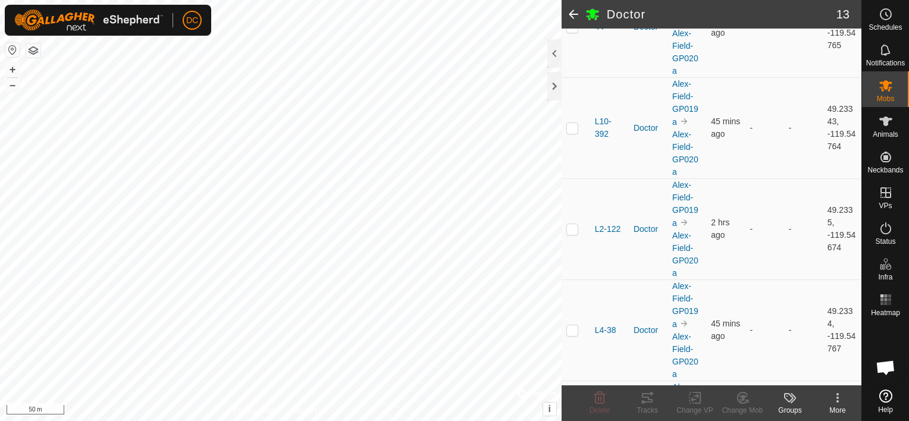
scroll to position [60, 0]
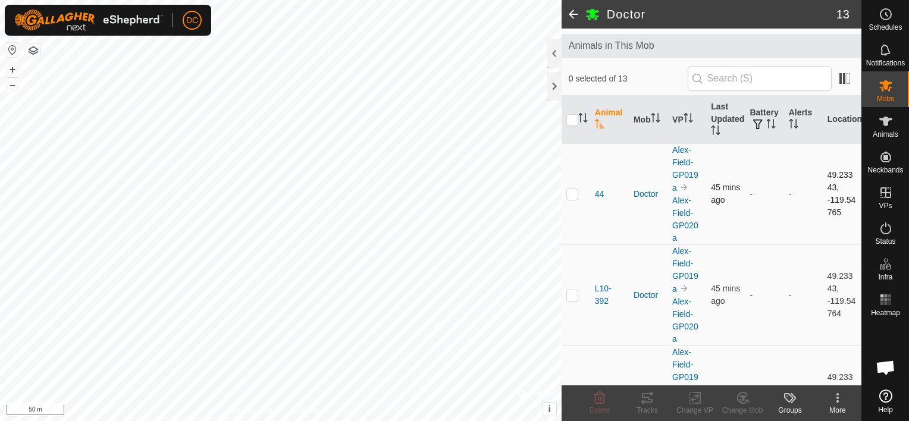
click at [576, 194] on p-checkbox at bounding box center [572, 194] width 12 height 10
checkbox input "true"
click at [571, 292] on p-checkbox at bounding box center [572, 295] width 12 height 10
checkbox input "true"
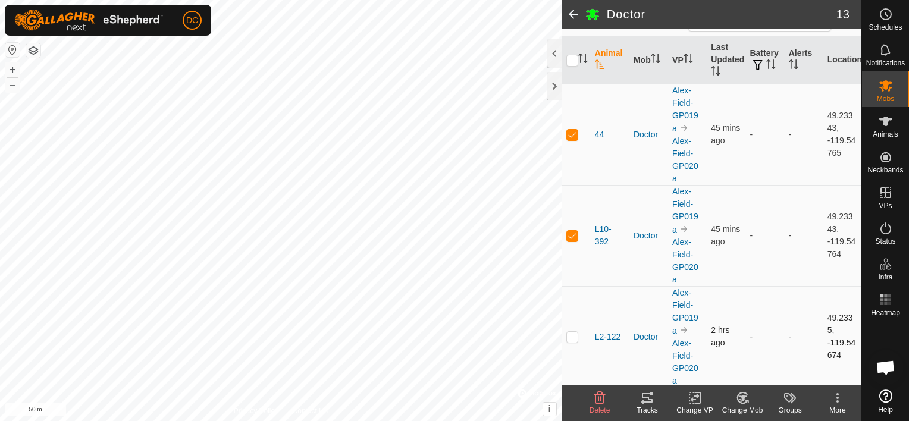
click at [578, 337] on p-checkbox at bounding box center [572, 337] width 12 height 10
checkbox input "true"
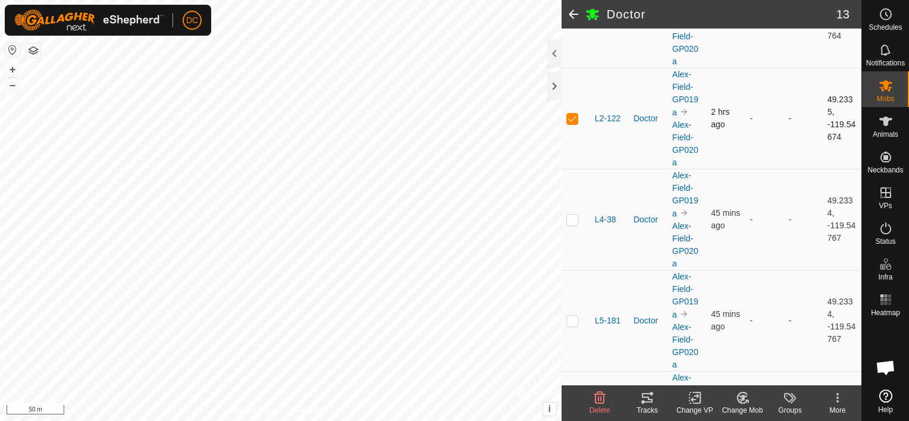
scroll to position [417, 0]
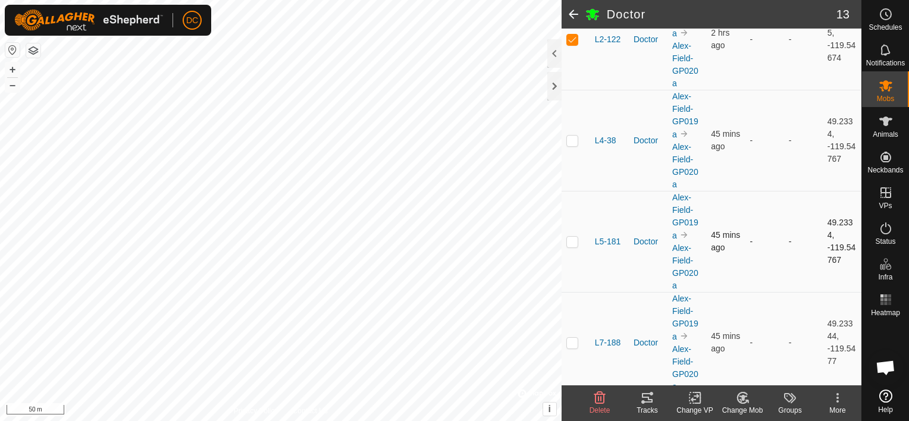
click at [571, 238] on p-checkbox at bounding box center [572, 242] width 12 height 10
checkbox input "true"
click at [575, 342] on p-checkbox at bounding box center [572, 343] width 12 height 10
checkbox input "true"
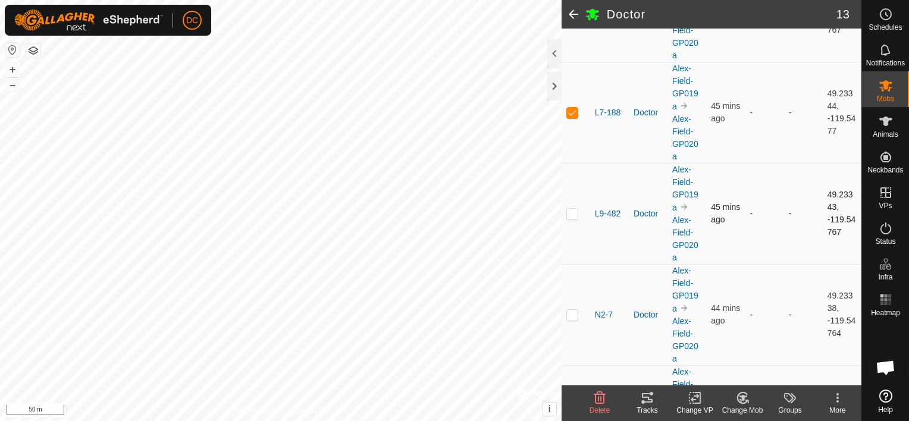
scroll to position [655, 0]
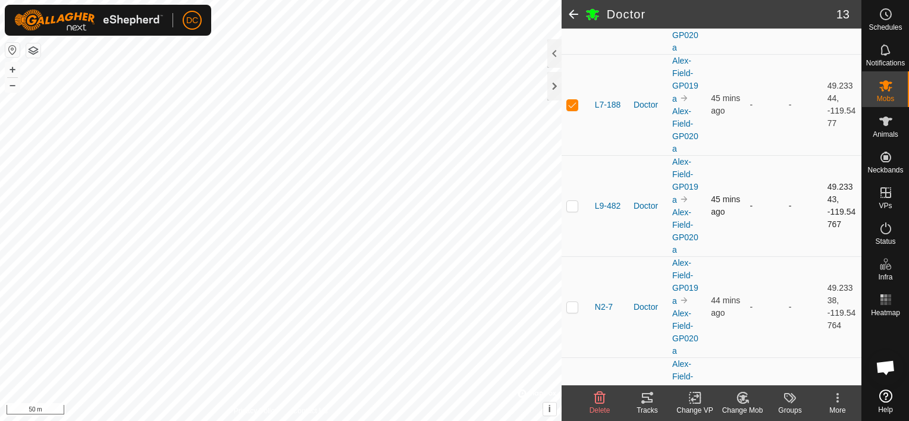
click at [572, 205] on p-checkbox at bounding box center [572, 206] width 12 height 10
checkbox input "true"
click at [571, 306] on p-checkbox at bounding box center [572, 307] width 12 height 10
checkbox input "true"
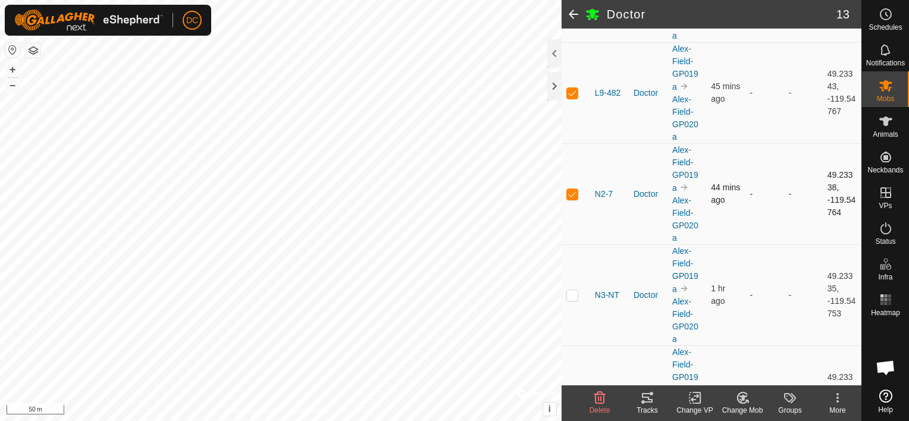
scroll to position [774, 0]
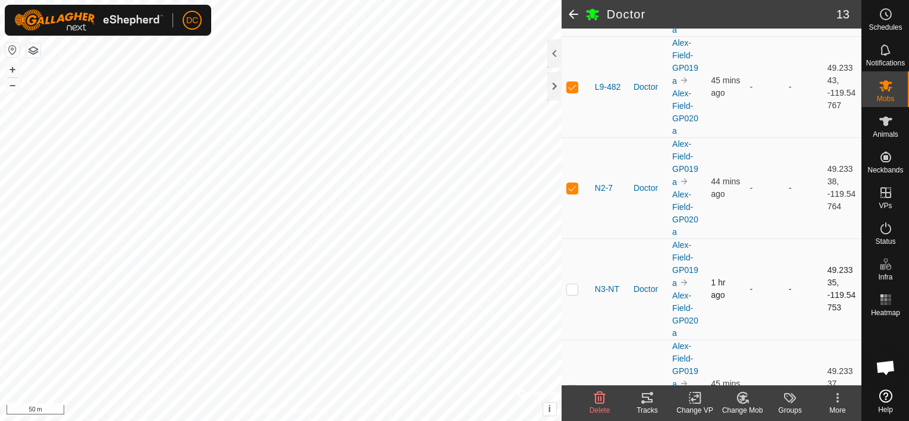
click at [571, 286] on p-checkbox at bounding box center [572, 289] width 12 height 10
checkbox input "true"
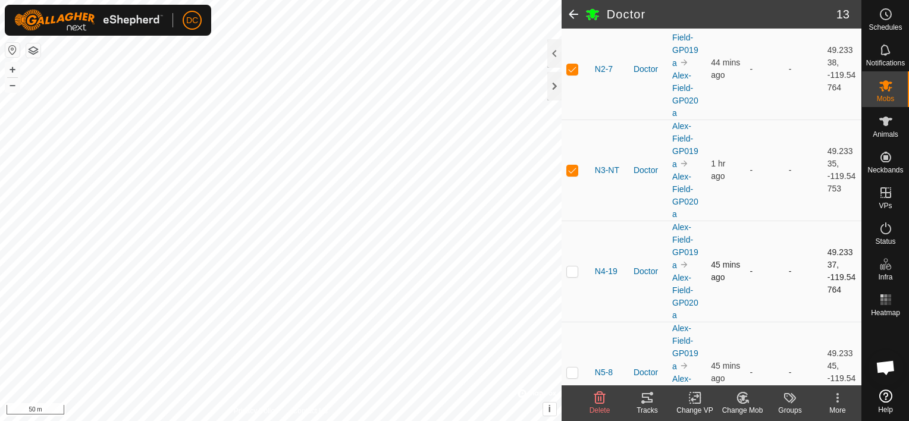
click at [574, 269] on p-checkbox at bounding box center [572, 272] width 12 height 10
checkbox input "true"
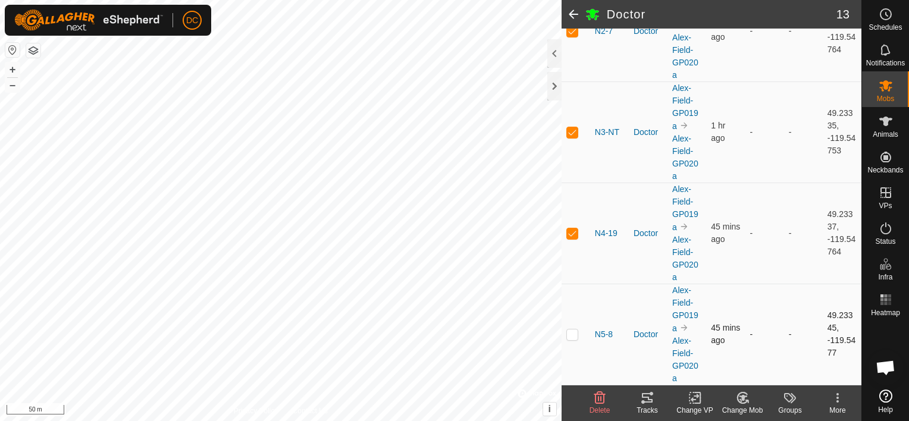
scroll to position [952, 0]
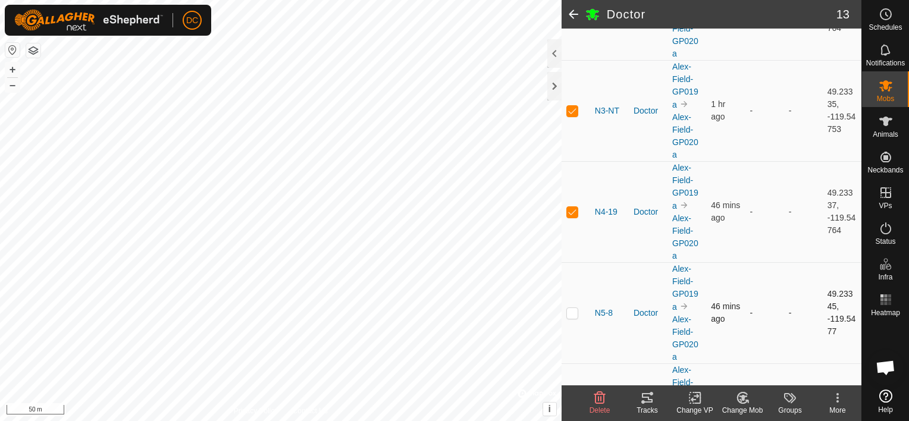
click at [574, 308] on p-checkbox at bounding box center [572, 313] width 12 height 10
checkbox input "true"
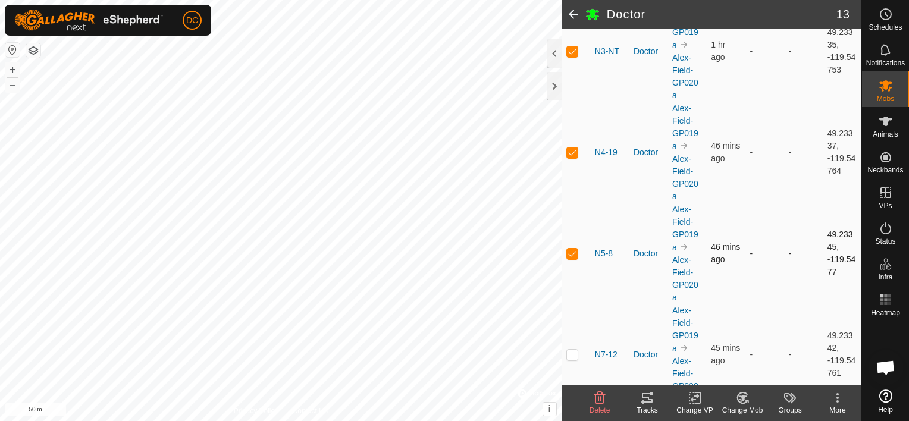
scroll to position [1071, 0]
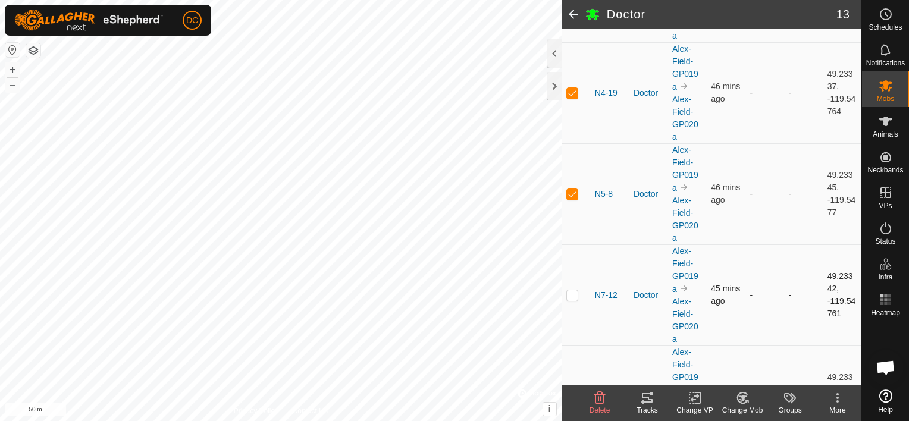
click at [574, 293] on p-checkbox at bounding box center [572, 295] width 12 height 10
checkbox input "true"
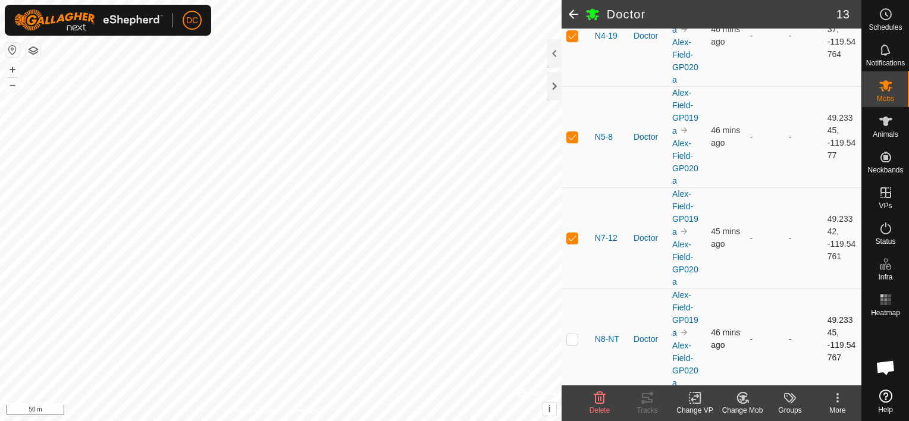
scroll to position [1129, 0]
click at [571, 337] on p-checkbox at bounding box center [572, 339] width 12 height 10
checkbox input "true"
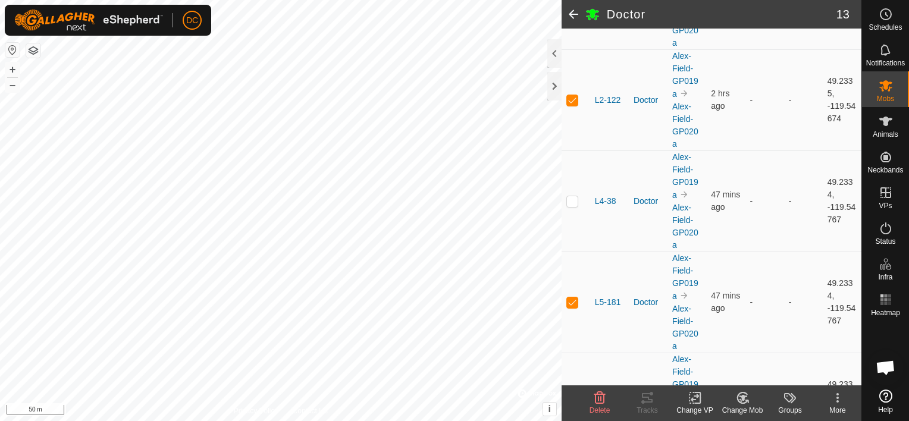
scroll to position [357, 0]
click at [574, 198] on p-checkbox at bounding box center [572, 200] width 12 height 10
checkbox input "true"
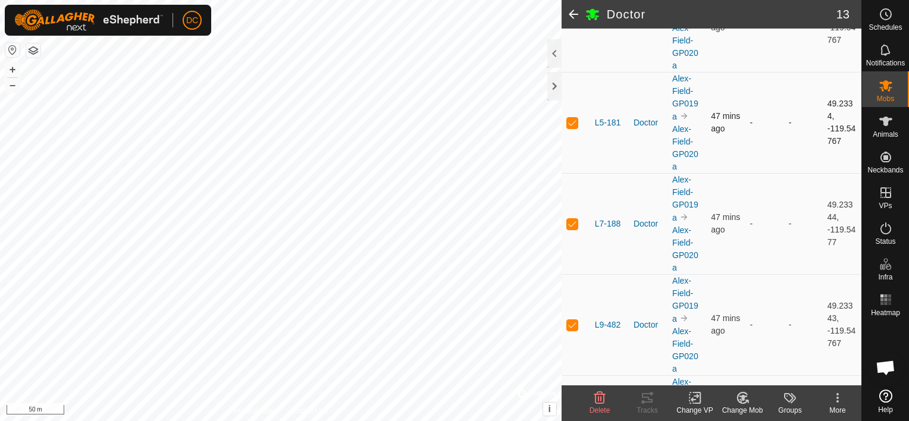
scroll to position [655, 0]
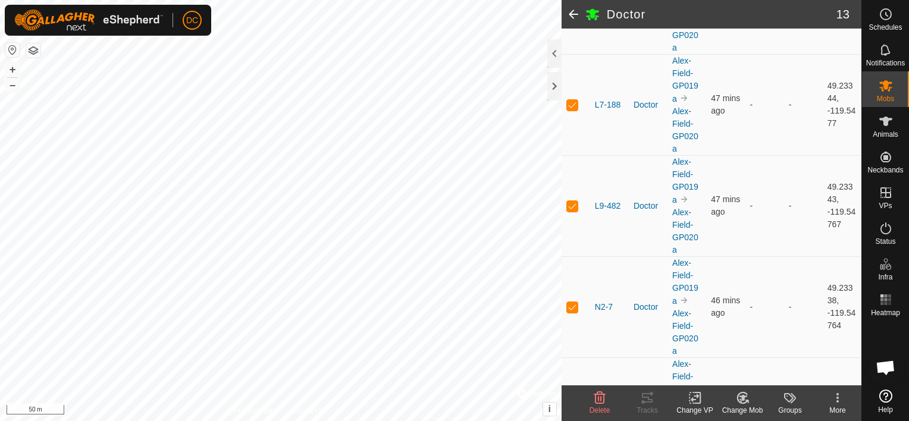
click at [740, 399] on icon at bounding box center [740, 401] width 3 height 4
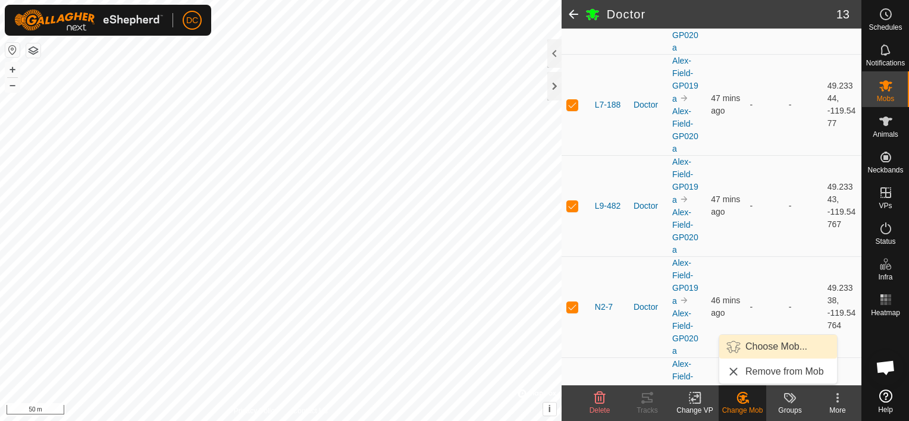
click at [778, 348] on link "Choose Mob..." at bounding box center [778, 347] width 118 height 24
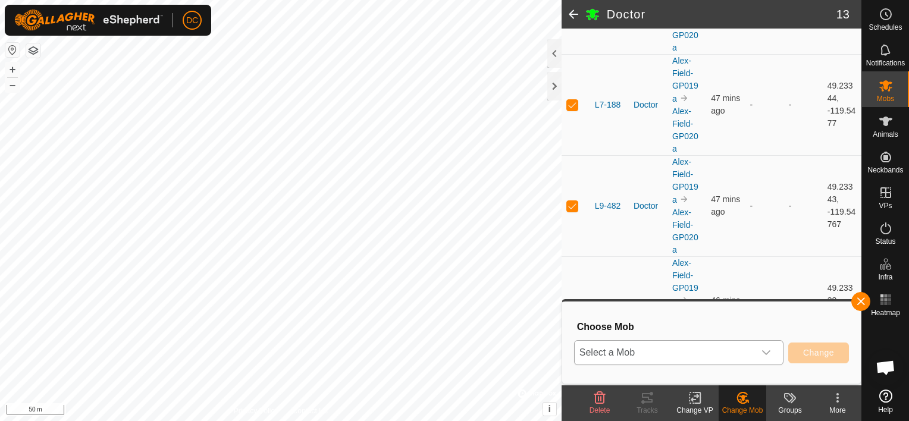
click at [770, 353] on icon "dropdown trigger" at bounding box center [767, 353] width 10 height 10
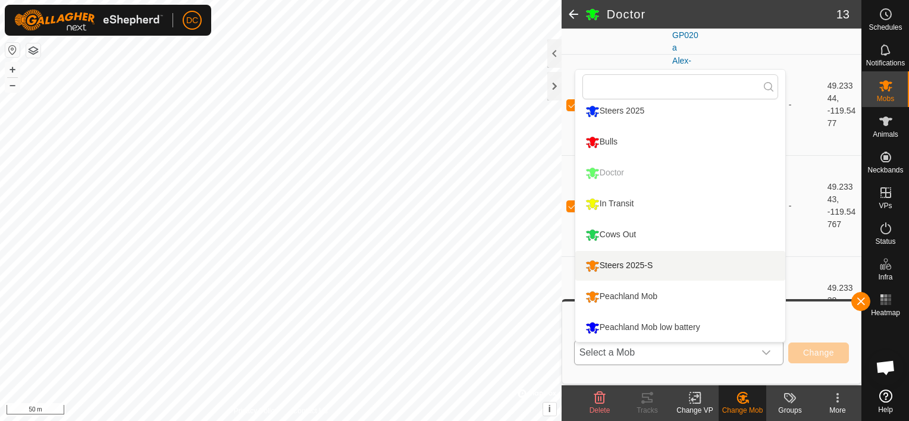
scroll to position [70, 0]
click at [618, 264] on li "Steers 2025-S" at bounding box center [680, 266] width 210 height 30
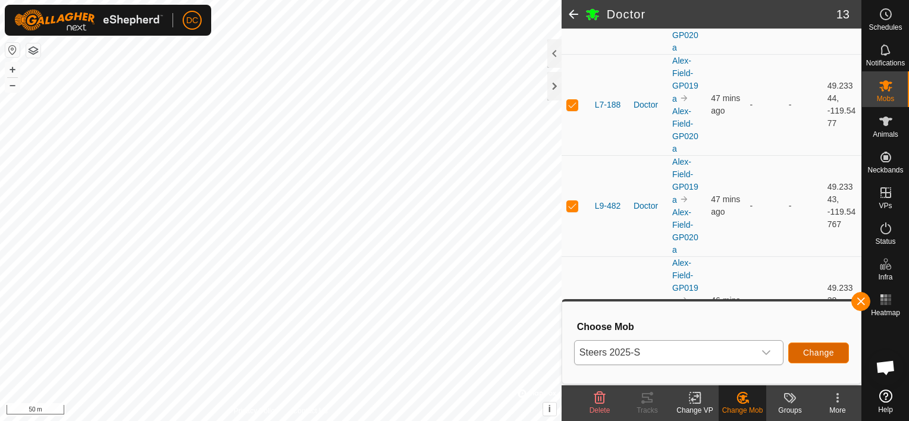
click at [819, 352] on span "Change" at bounding box center [818, 353] width 31 height 10
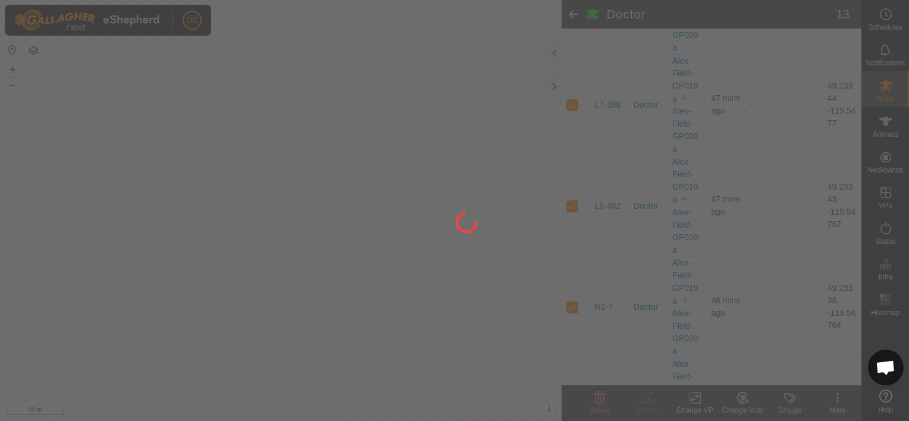
checkbox input "false"
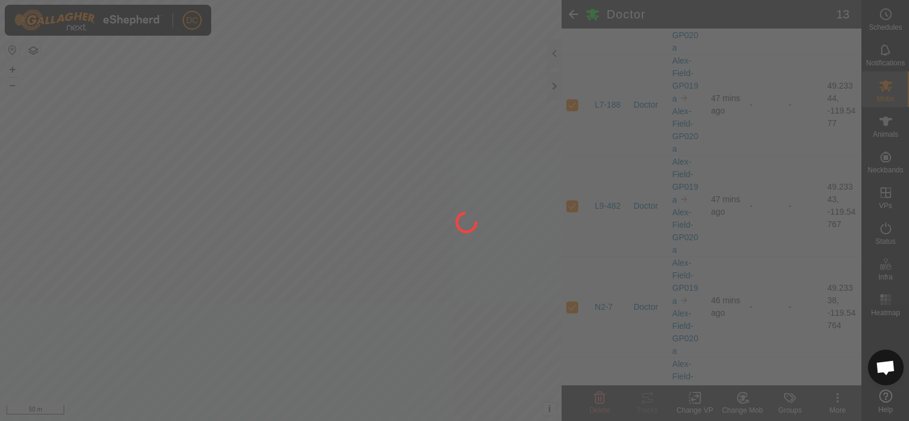
checkbox input "false"
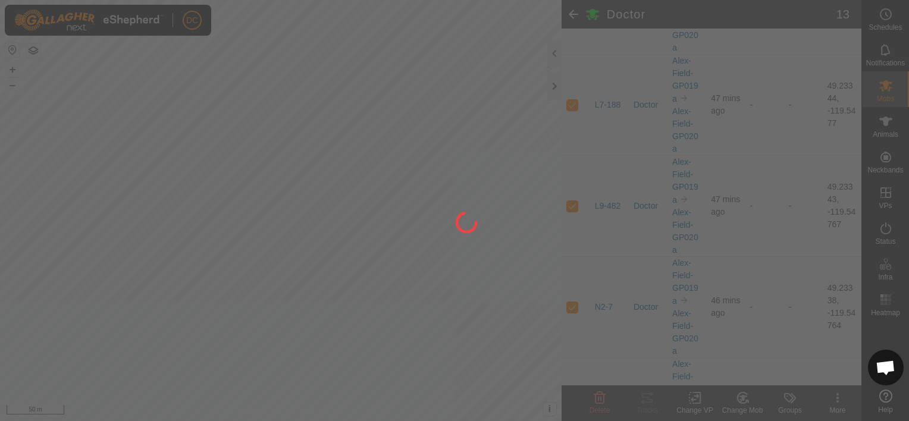
checkbox input "false"
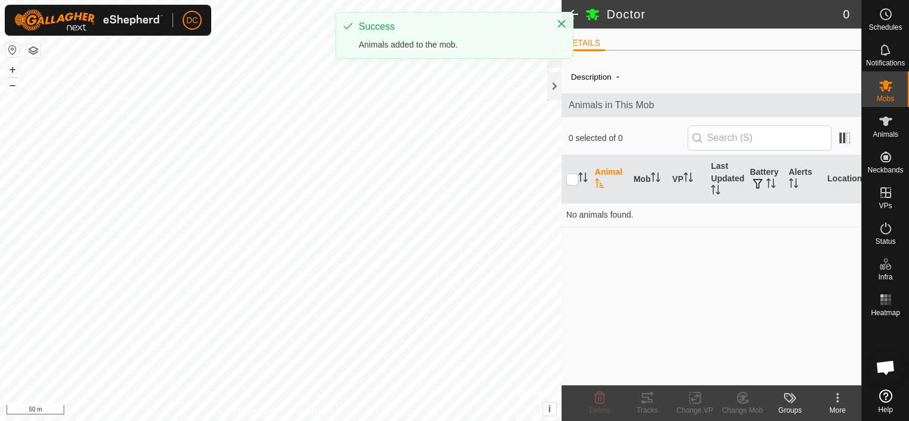
scroll to position [0, 0]
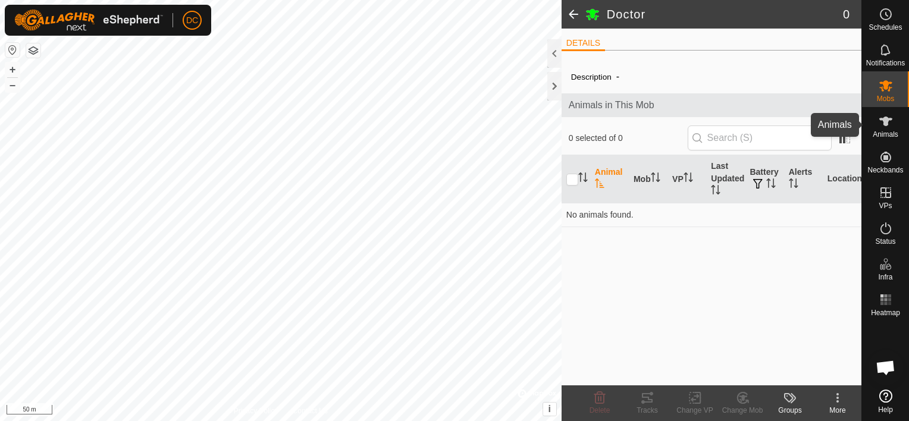
click at [887, 125] on icon at bounding box center [886, 122] width 13 height 10
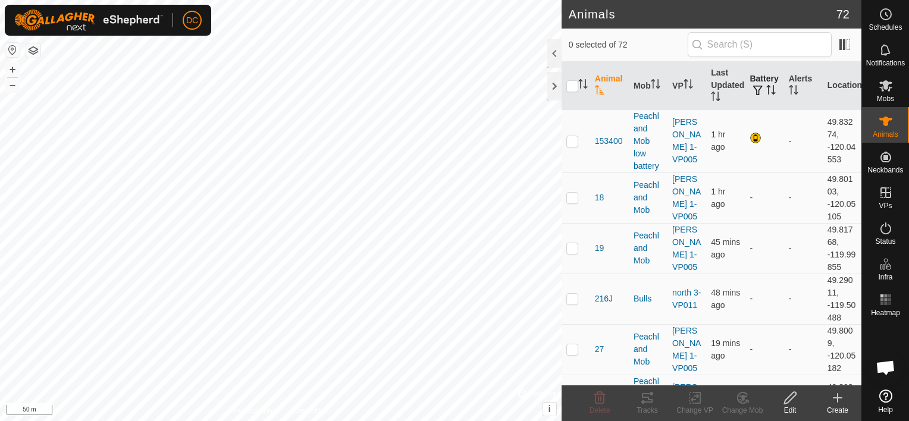
click at [774, 90] on icon "Activate to sort" at bounding box center [774, 90] width 1 height 10
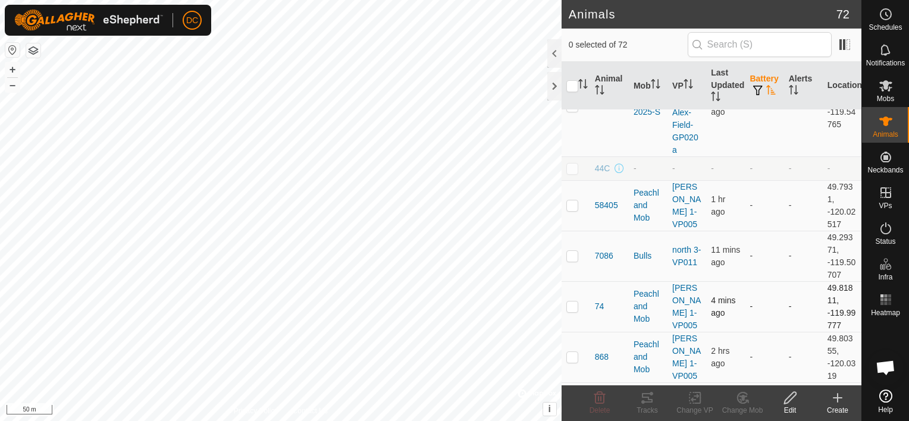
scroll to position [357, 0]
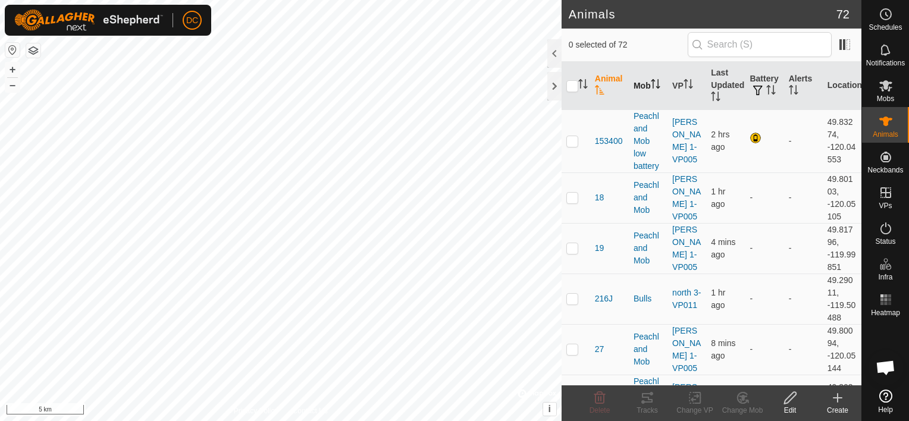
click at [634, 83] on th "Mob" at bounding box center [648, 86] width 39 height 48
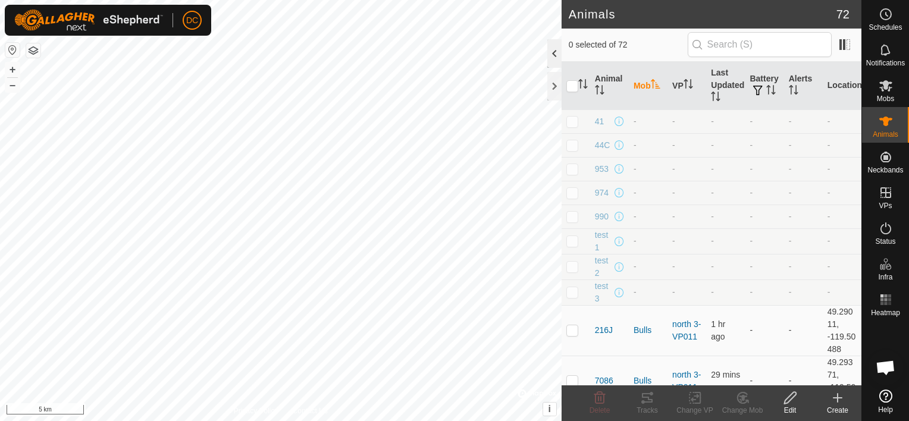
click at [553, 52] on div at bounding box center [554, 53] width 14 height 29
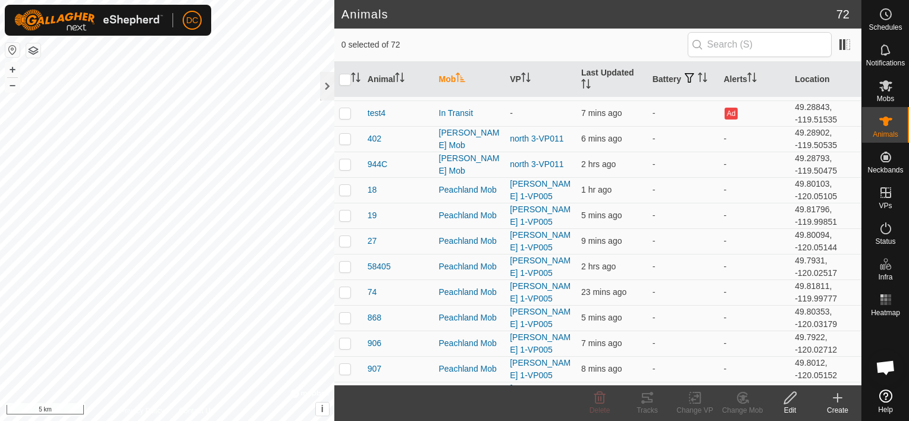
scroll to position [239, 0]
click at [412, 305] on td "868" at bounding box center [398, 318] width 71 height 26
